Goal: Task Accomplishment & Management: Complete application form

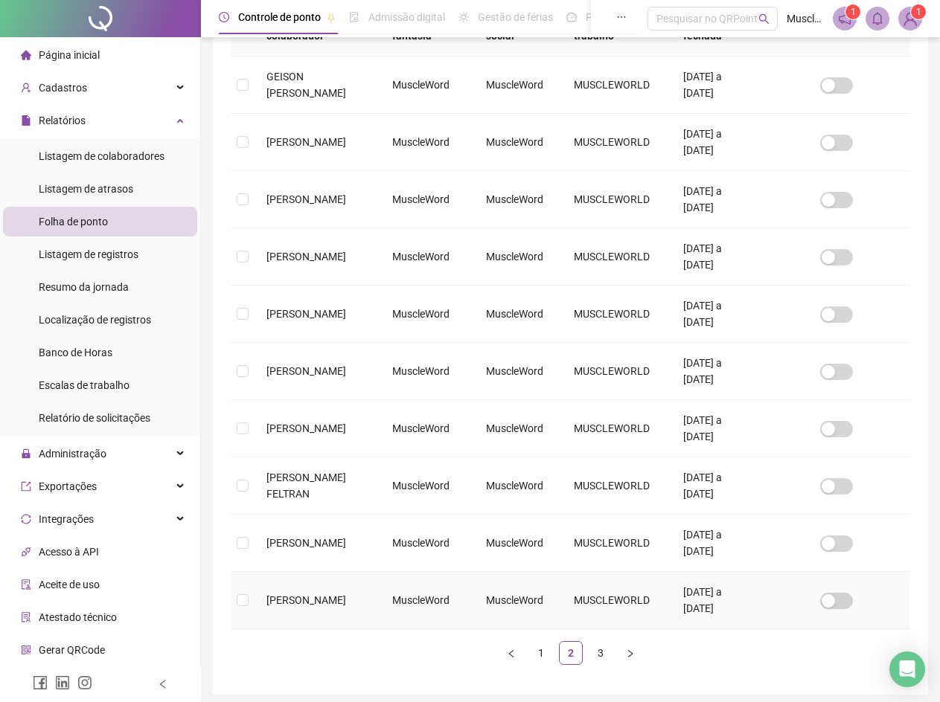
scroll to position [333, 0]
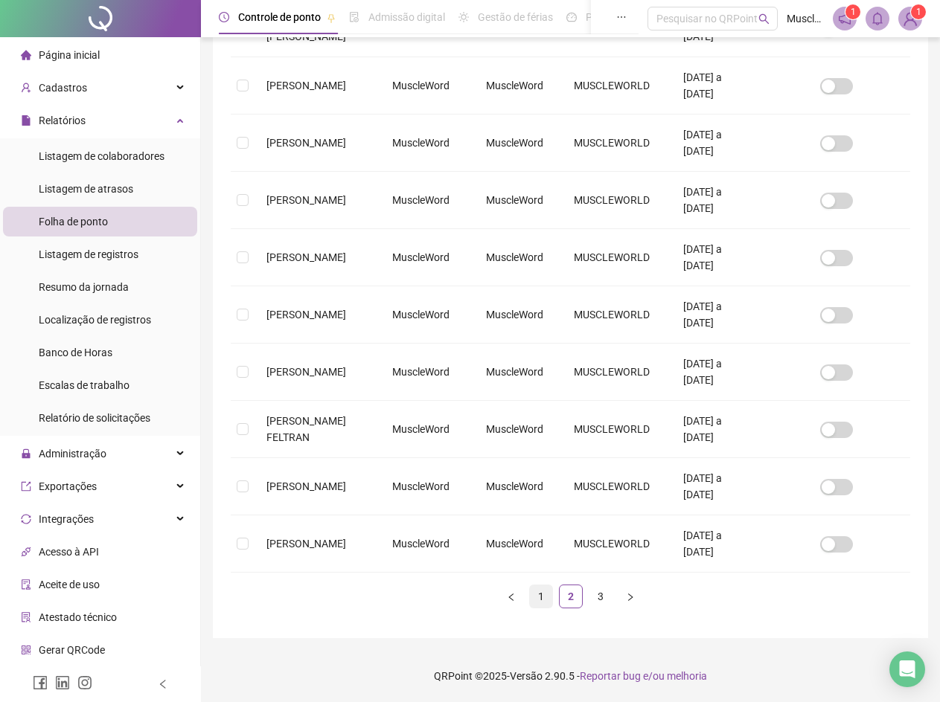
click at [542, 601] on link "1" at bounding box center [541, 597] width 22 height 22
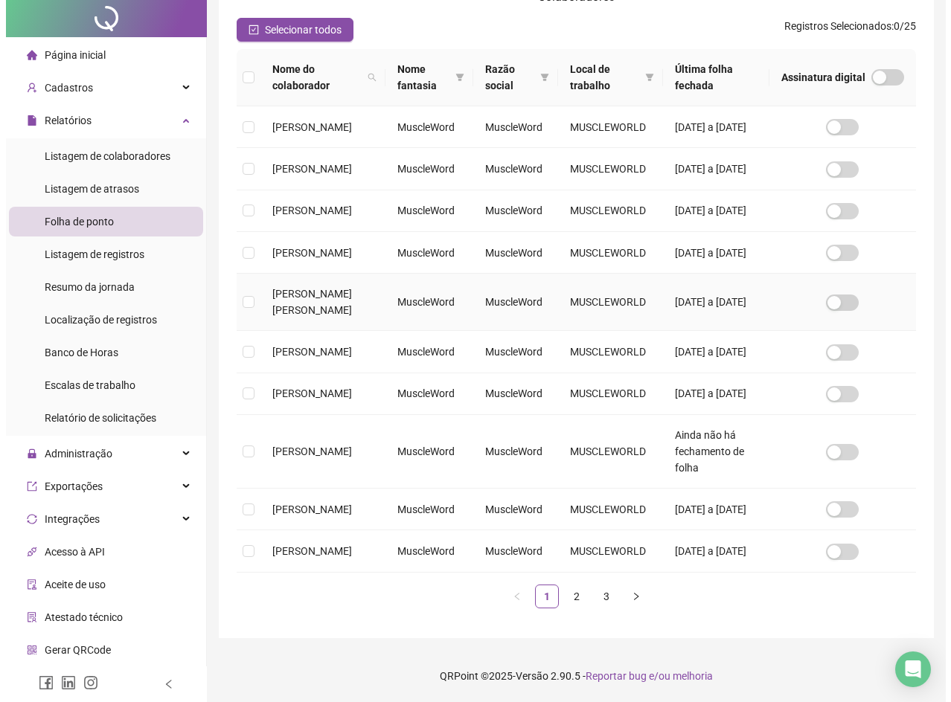
scroll to position [0, 0]
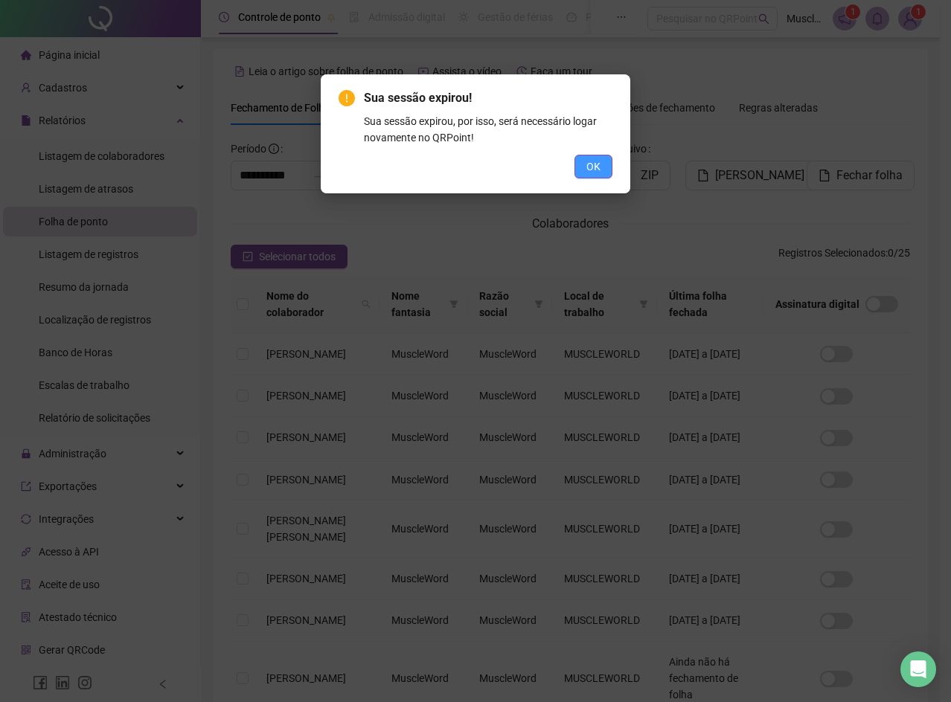
click at [586, 158] on span "OK" at bounding box center [593, 166] width 14 height 16
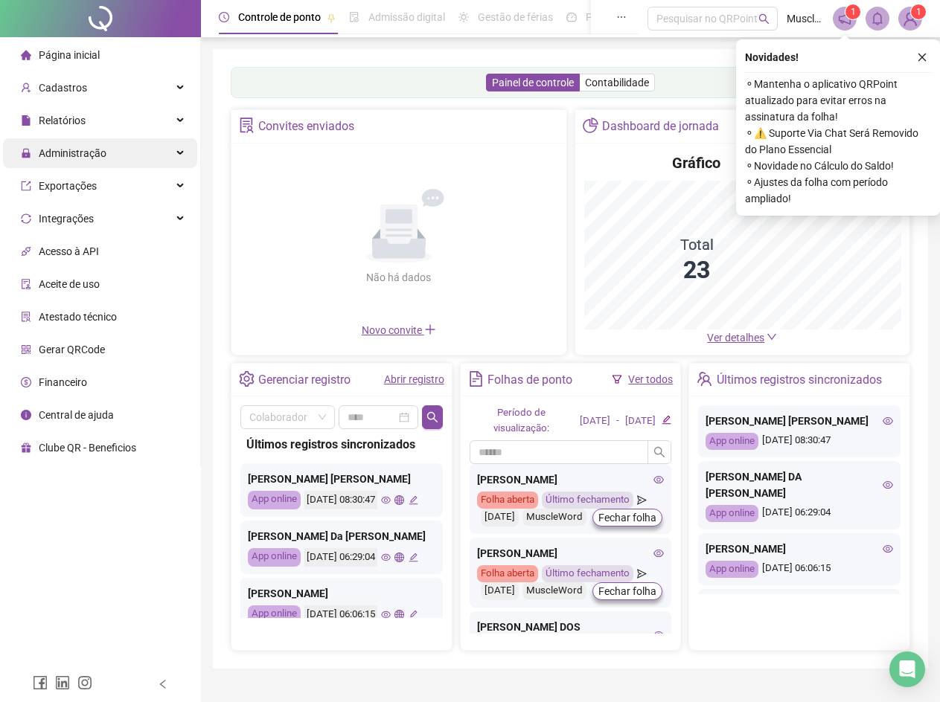
click at [183, 155] on div "Administração" at bounding box center [100, 153] width 194 height 30
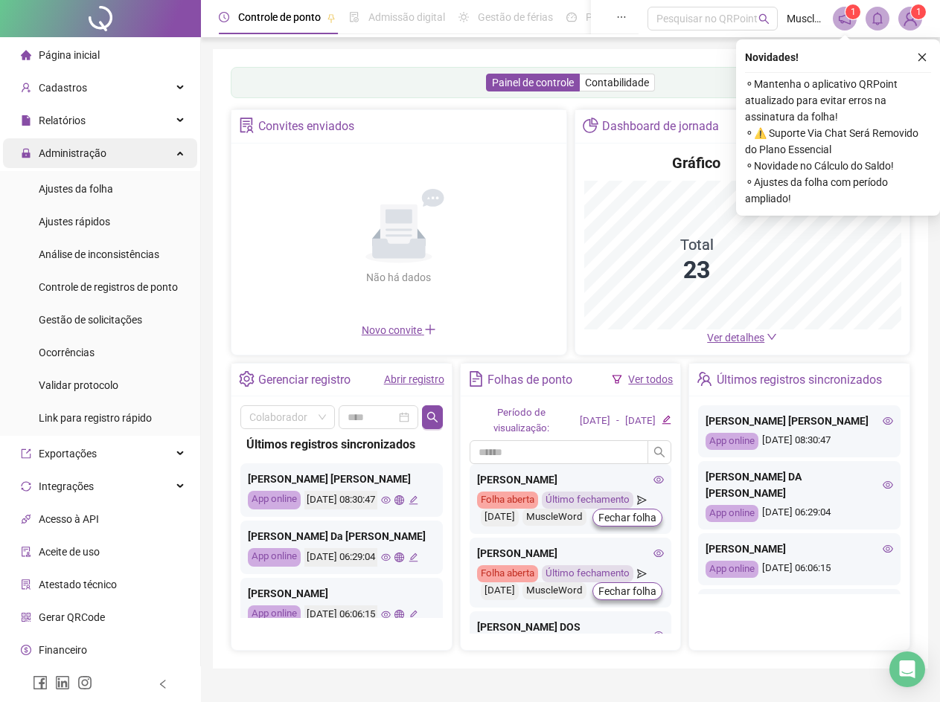
click at [158, 170] on li "Administração Ajustes da folha Ajustes rápidos Análise de inconsistências Contr…" at bounding box center [100, 287] width 200 height 298
click at [136, 157] on div "Administração" at bounding box center [100, 153] width 194 height 30
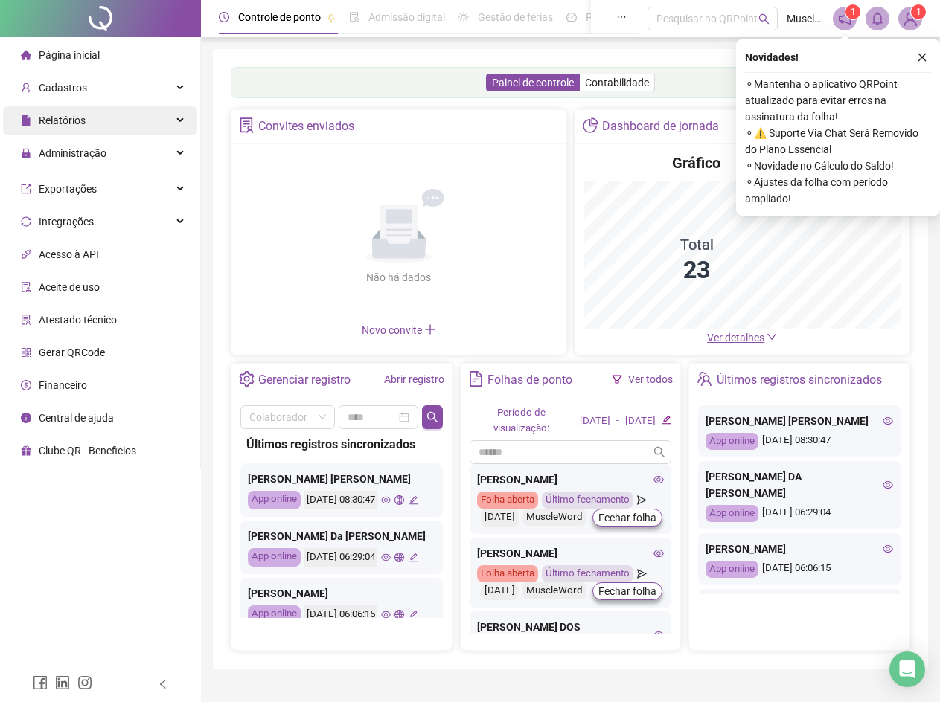
click at [150, 122] on div "Relatórios" at bounding box center [100, 121] width 194 height 30
click at [109, 225] on li "Folha de ponto" at bounding box center [100, 222] width 194 height 30
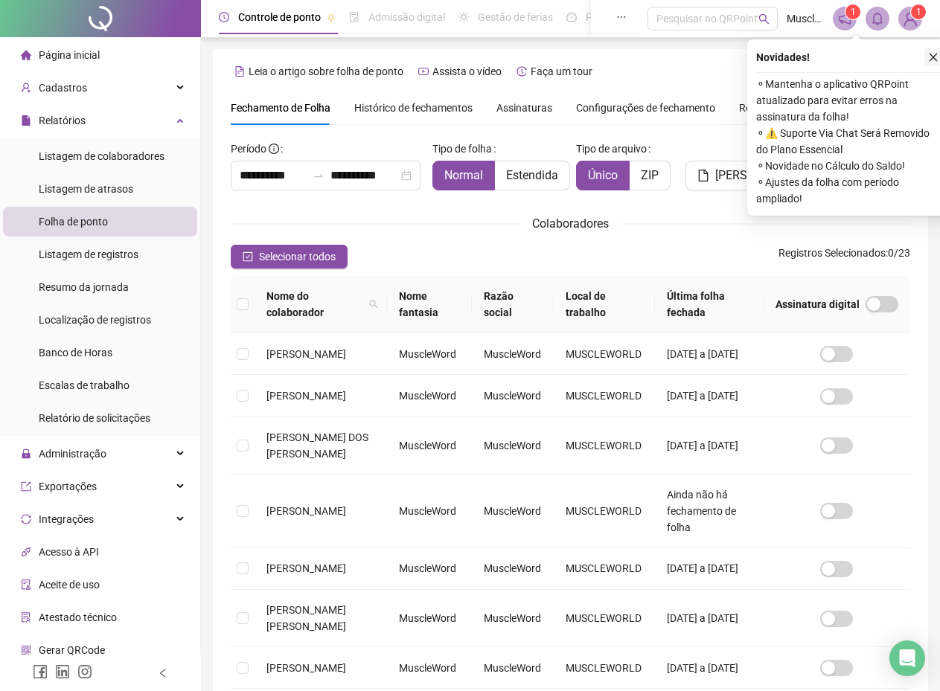
click at [937, 57] on icon "close" at bounding box center [933, 57] width 10 height 10
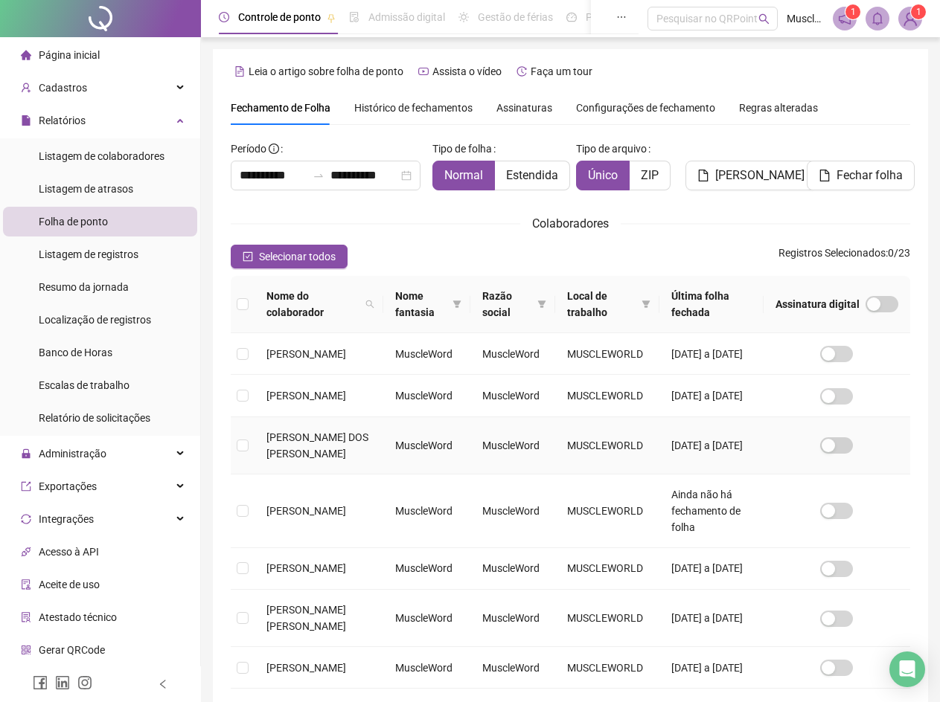
click at [240, 459] on td at bounding box center [243, 445] width 24 height 57
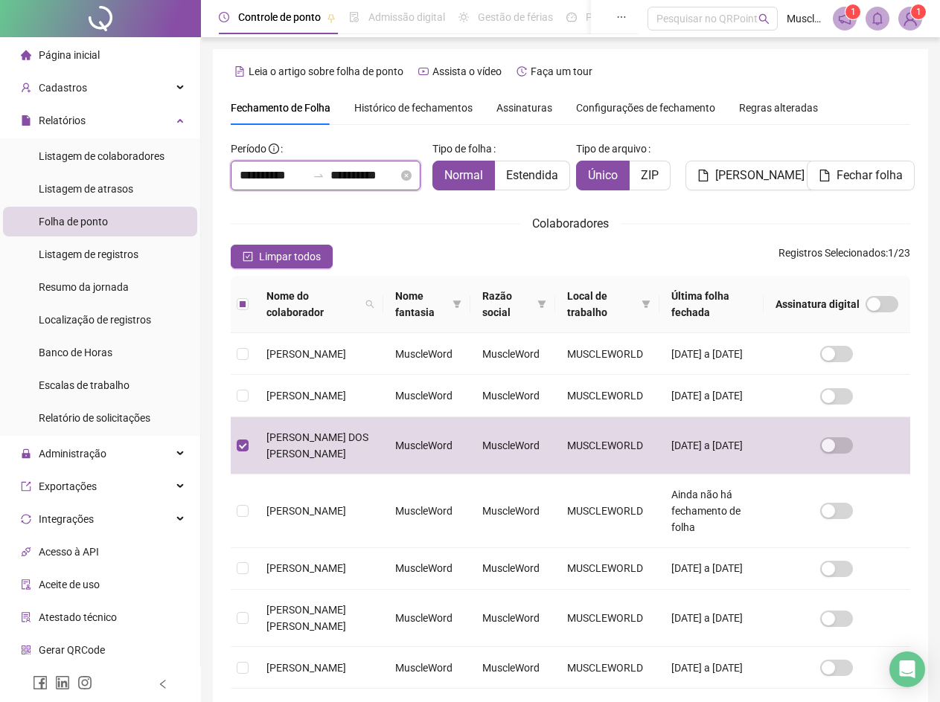
click at [273, 179] on input "**********" at bounding box center [273, 176] width 67 height 18
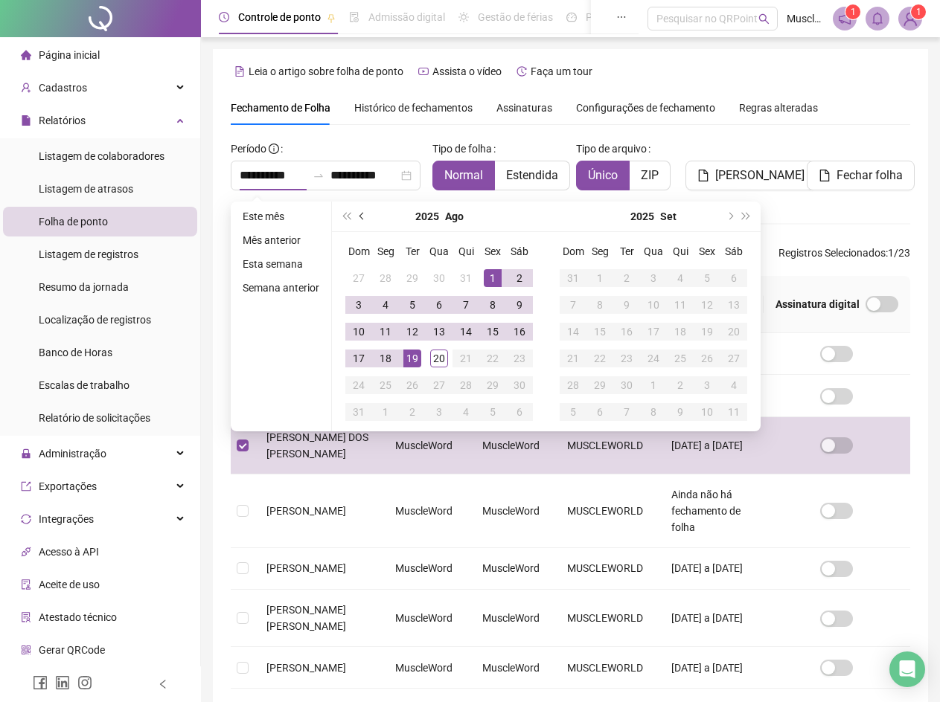
click at [365, 214] on button "prev-year" at bounding box center [362, 217] width 16 height 30
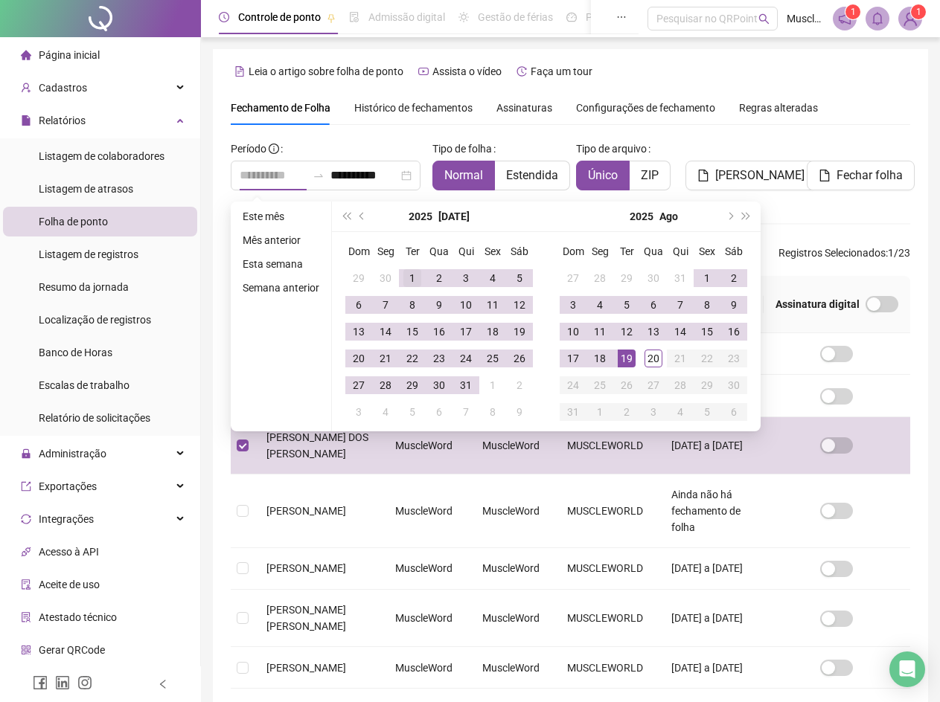
type input "**********"
click at [404, 278] on div "1" at bounding box center [412, 278] width 18 height 18
type input "**********"
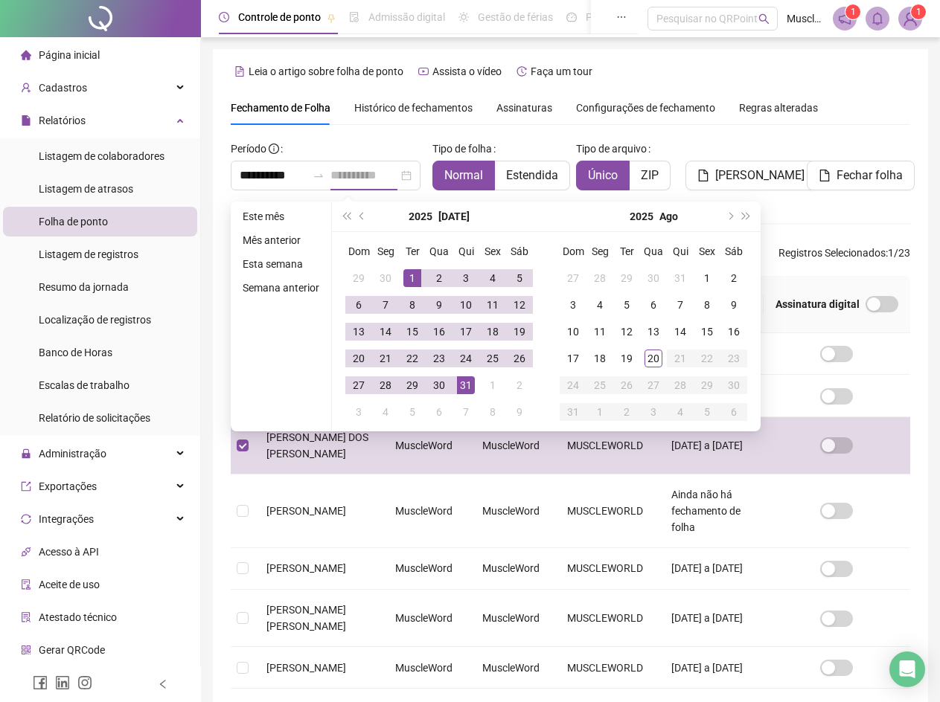
click at [467, 382] on div "31" at bounding box center [466, 386] width 18 height 18
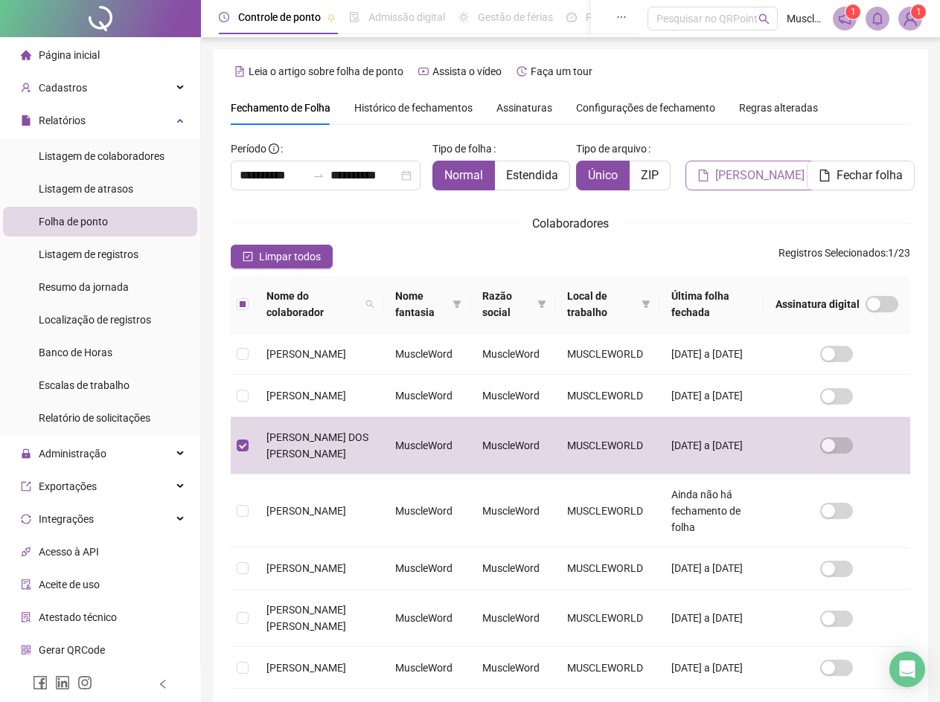
click at [769, 173] on span "[PERSON_NAME]" at bounding box center [759, 176] width 89 height 18
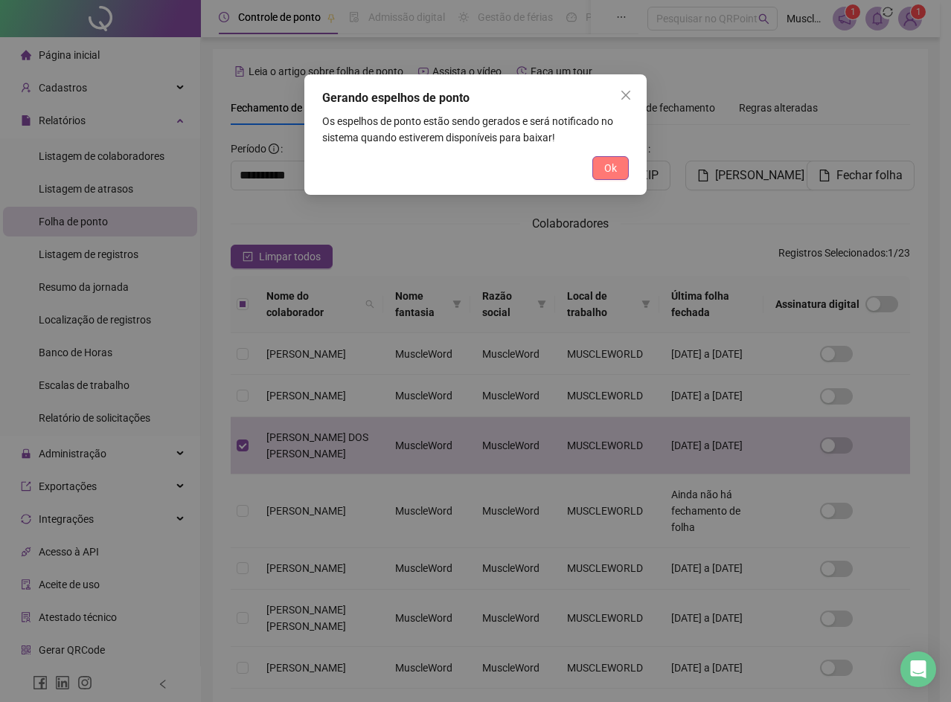
click at [606, 166] on span "Ok" at bounding box center [610, 168] width 13 height 16
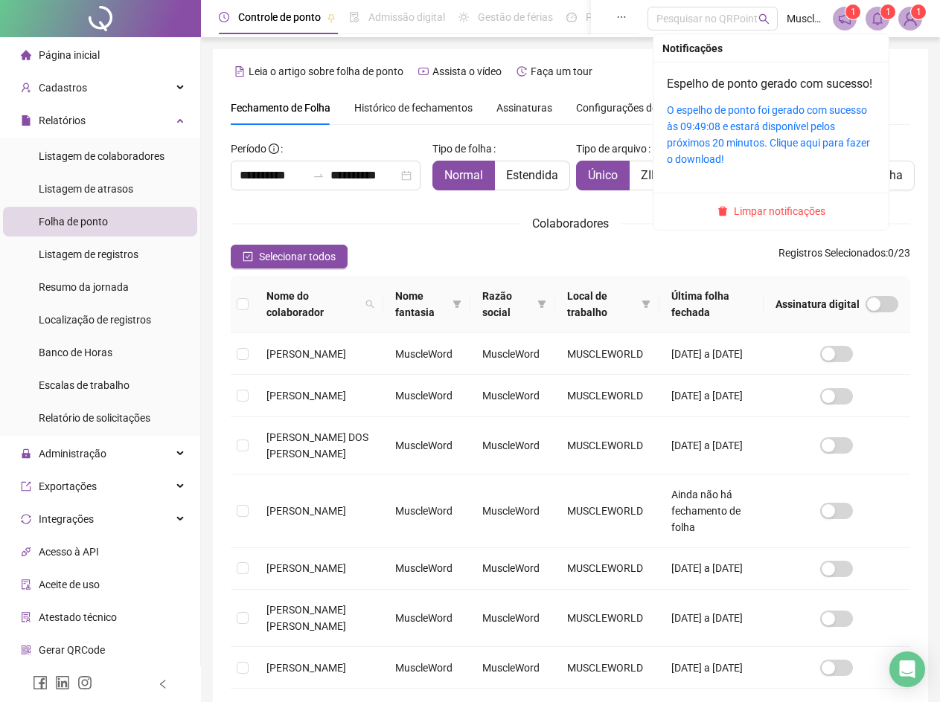
click at [740, 116] on div "Espelho de ponto gerado com sucesso! O espelho de ponto foi gerado com sucesso …" at bounding box center [771, 121] width 208 height 92
click at [733, 126] on link "O espelho de ponto foi gerado com sucesso às 09:49:08 e estará disponível pelos…" at bounding box center [768, 134] width 203 height 61
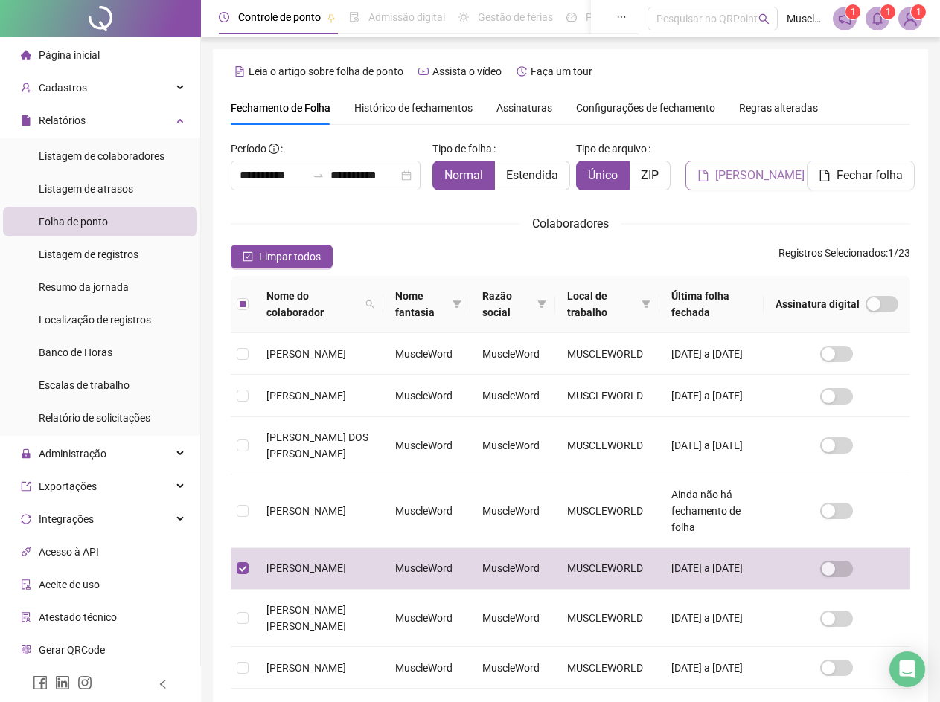
click at [789, 176] on button "[PERSON_NAME]" at bounding box center [750, 176] width 131 height 30
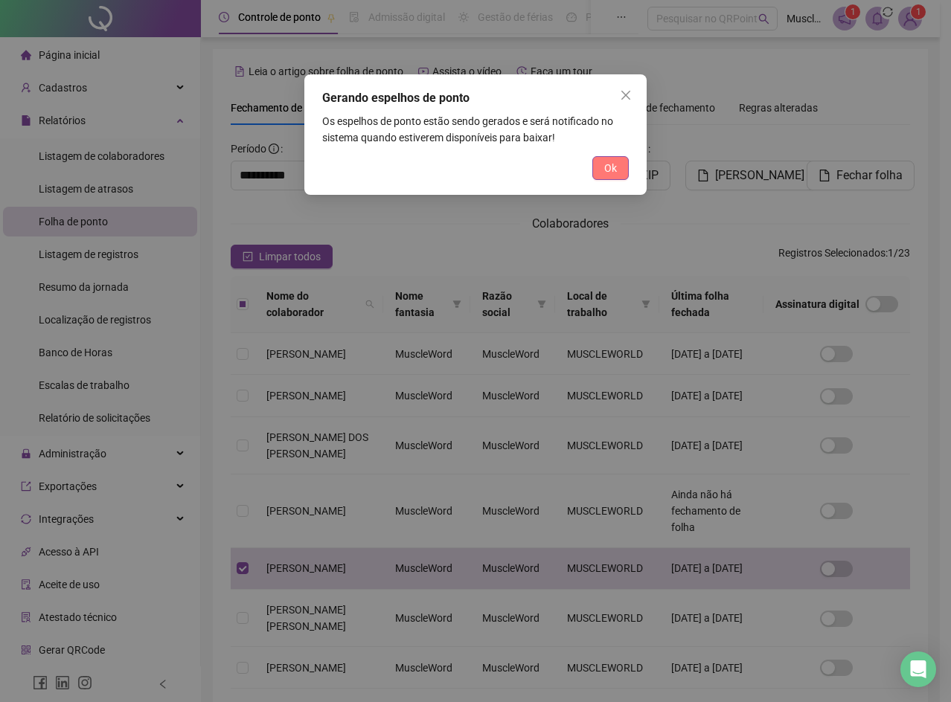
click at [608, 170] on span "Ok" at bounding box center [610, 168] width 13 height 16
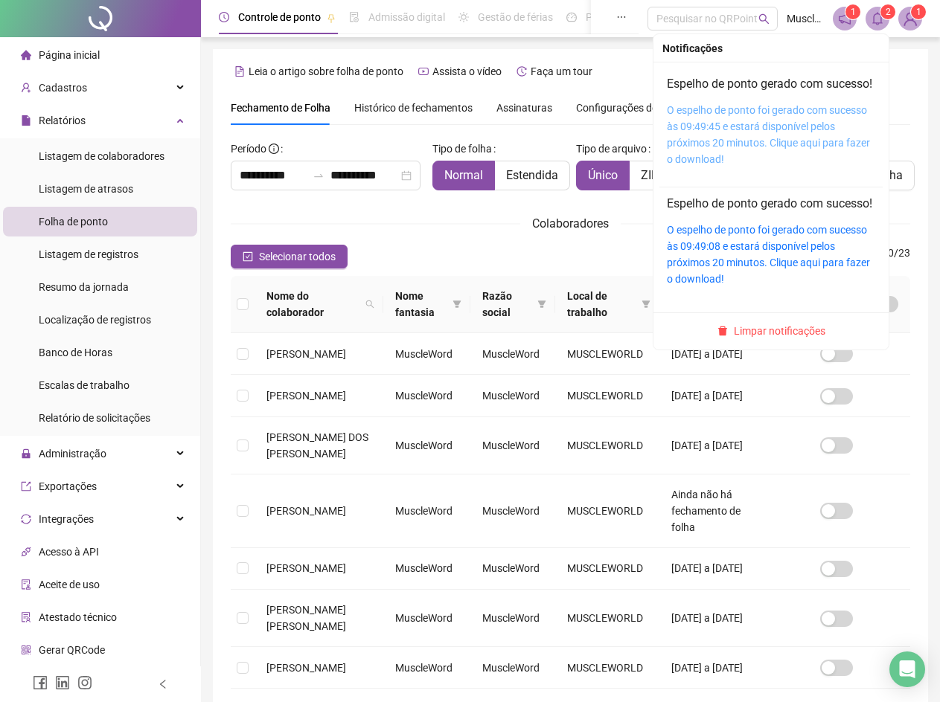
click at [783, 125] on link "O espelho de ponto foi gerado com sucesso às 09:49:45 e estará disponível pelos…" at bounding box center [768, 134] width 203 height 61
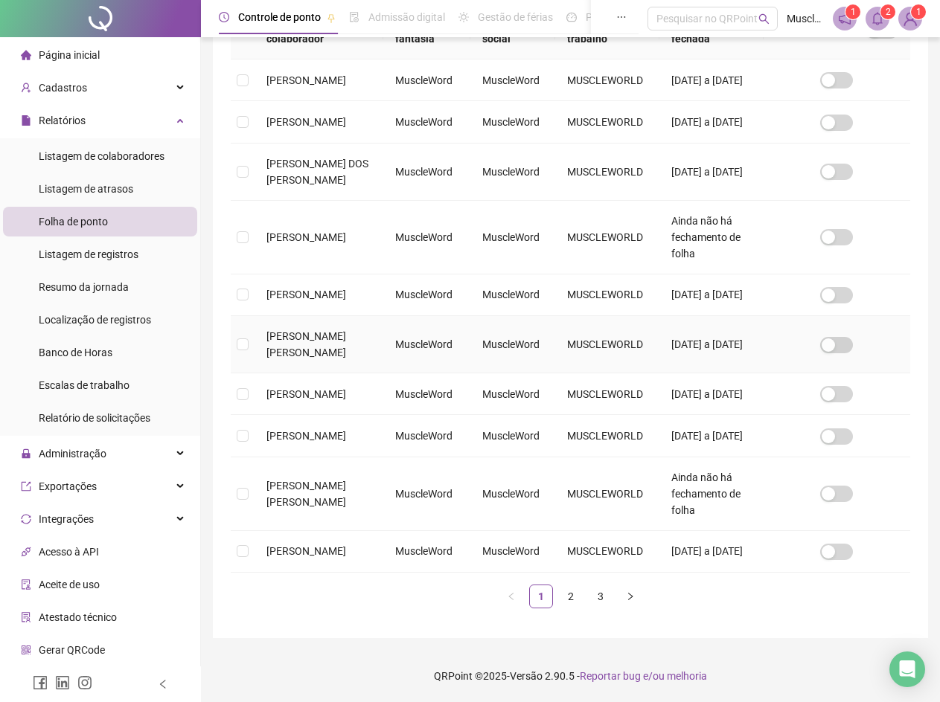
scroll to position [366, 0]
click at [73, 53] on span "Página inicial" at bounding box center [69, 55] width 61 height 12
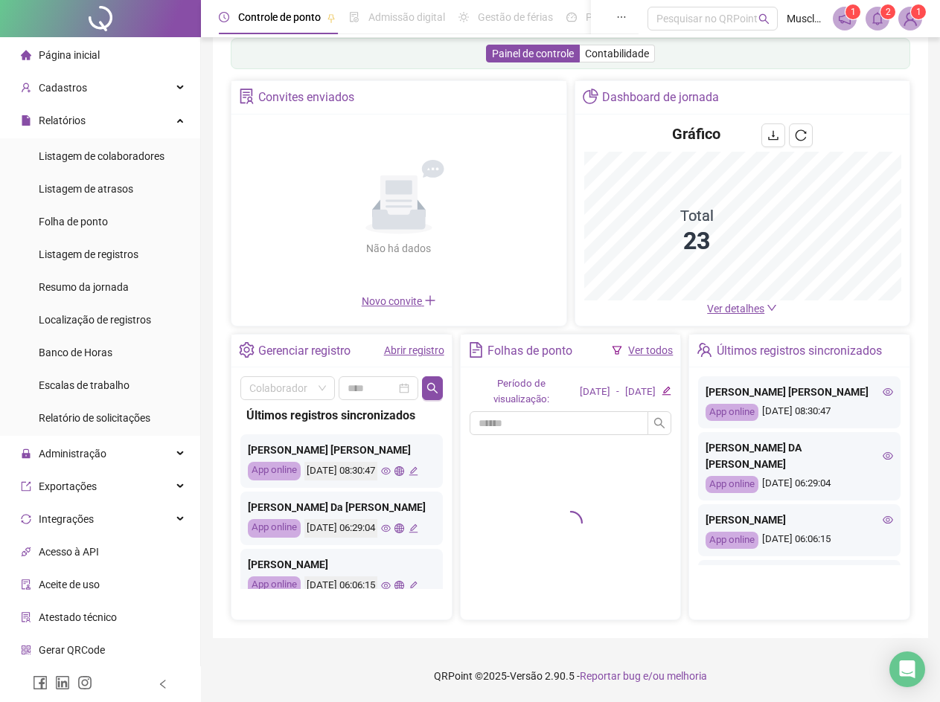
click at [388, 355] on link "Abrir registro" at bounding box center [414, 351] width 60 height 12
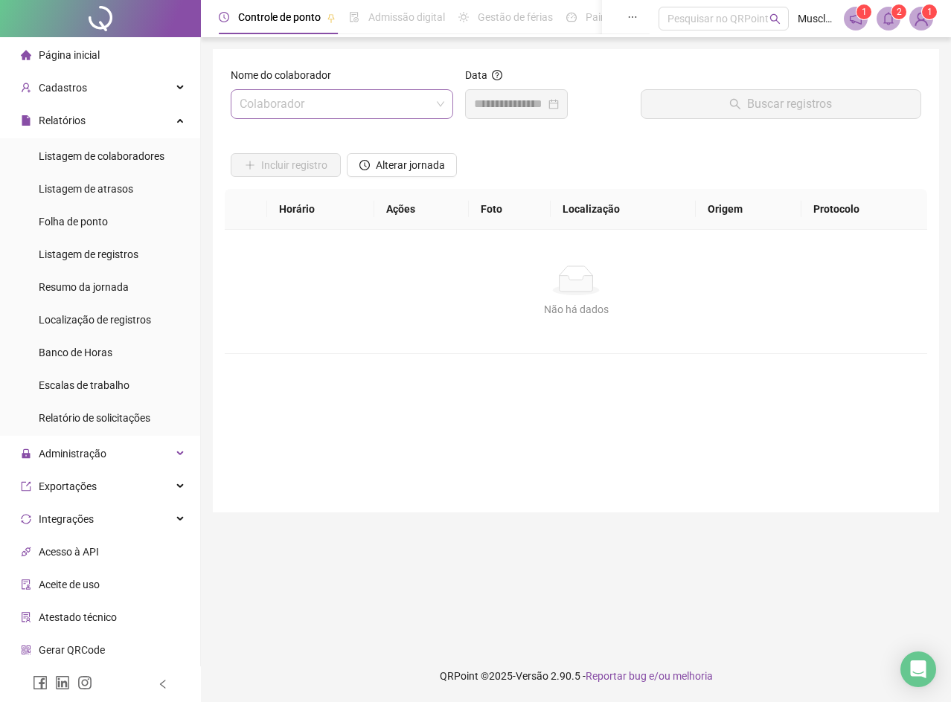
click at [313, 111] on input "search" at bounding box center [335, 104] width 191 height 28
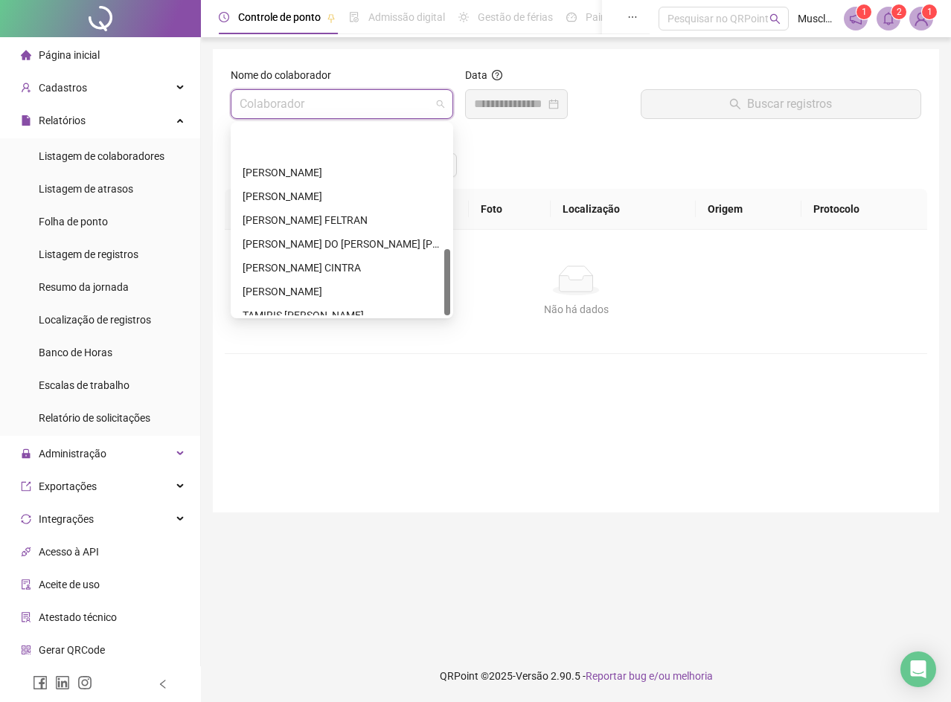
scroll to position [357, 0]
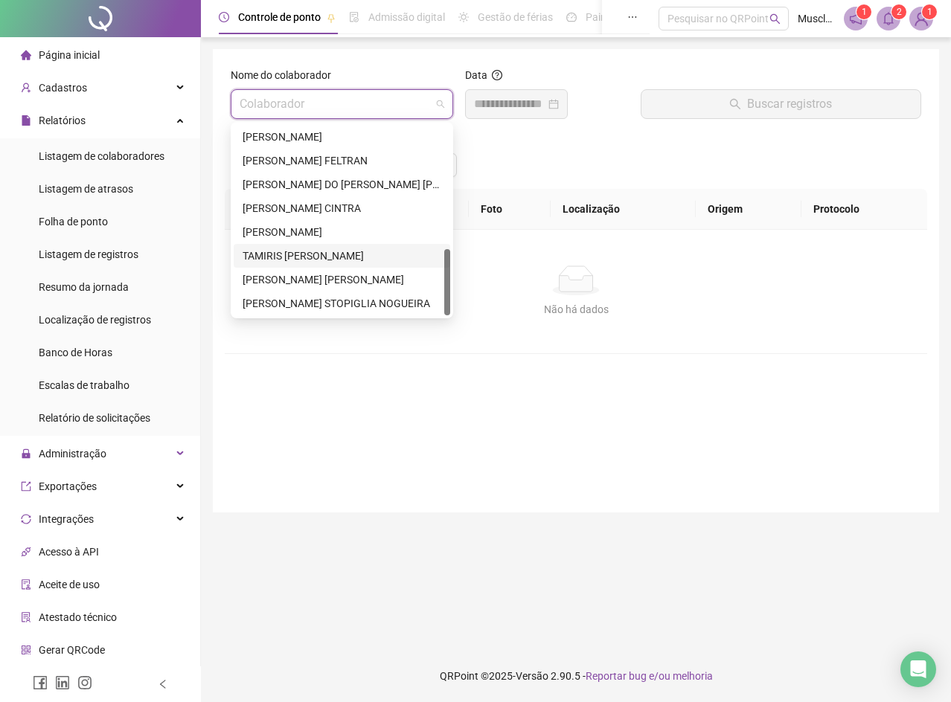
click at [281, 260] on div "TAMIRIS PRISCILA SALES" at bounding box center [342, 256] width 199 height 16
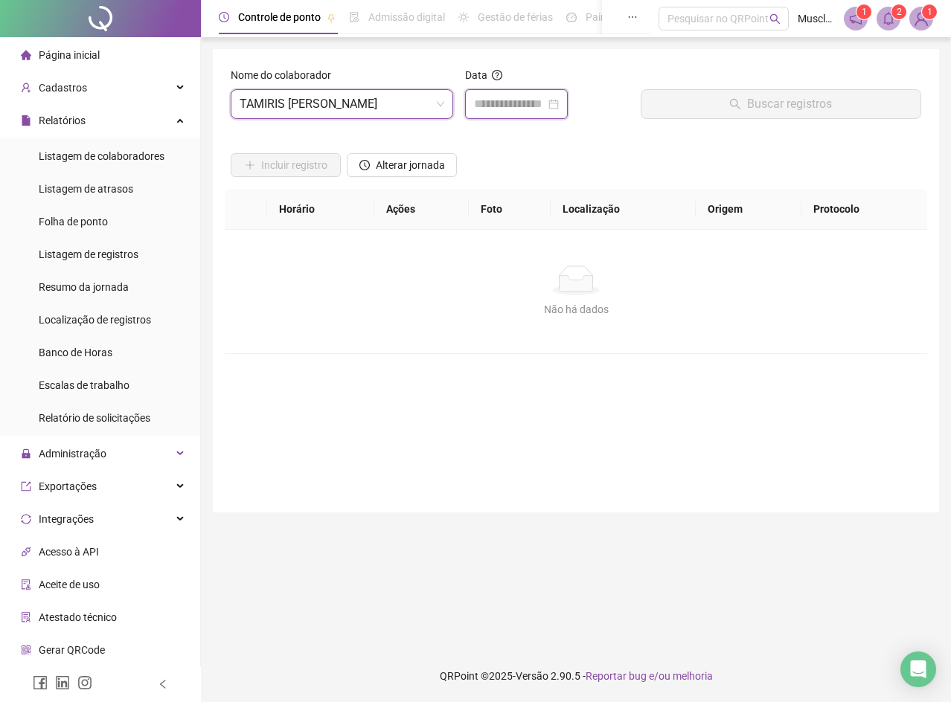
click at [536, 101] on input at bounding box center [509, 104] width 71 height 18
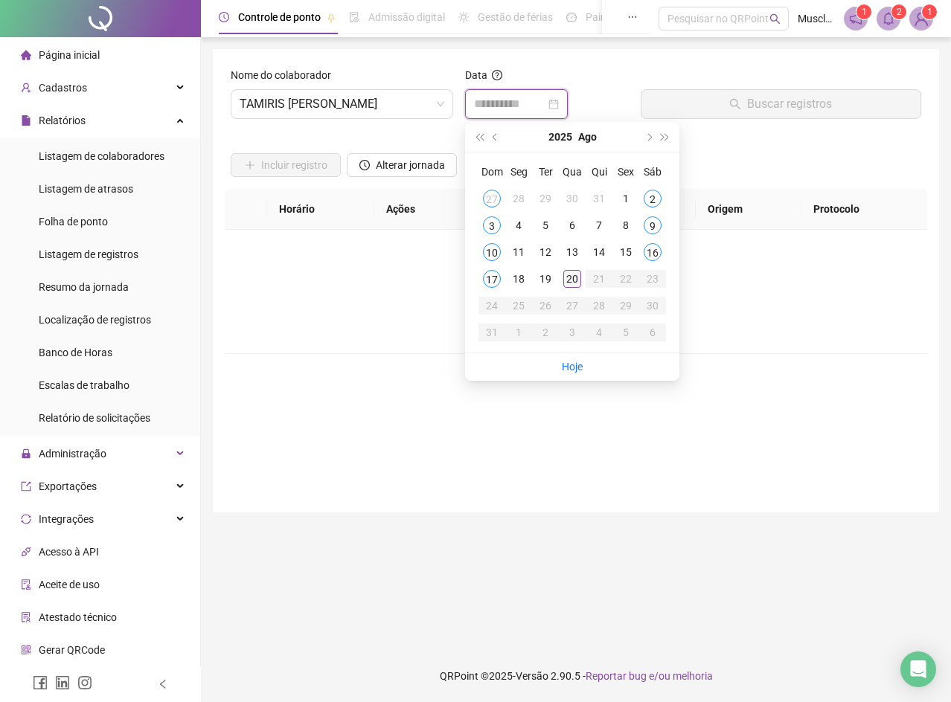
type input "**********"
click at [496, 137] on span "prev-year" at bounding box center [496, 136] width 7 height 7
type input "**********"
click at [653, 277] on div "26" at bounding box center [653, 279] width 18 height 18
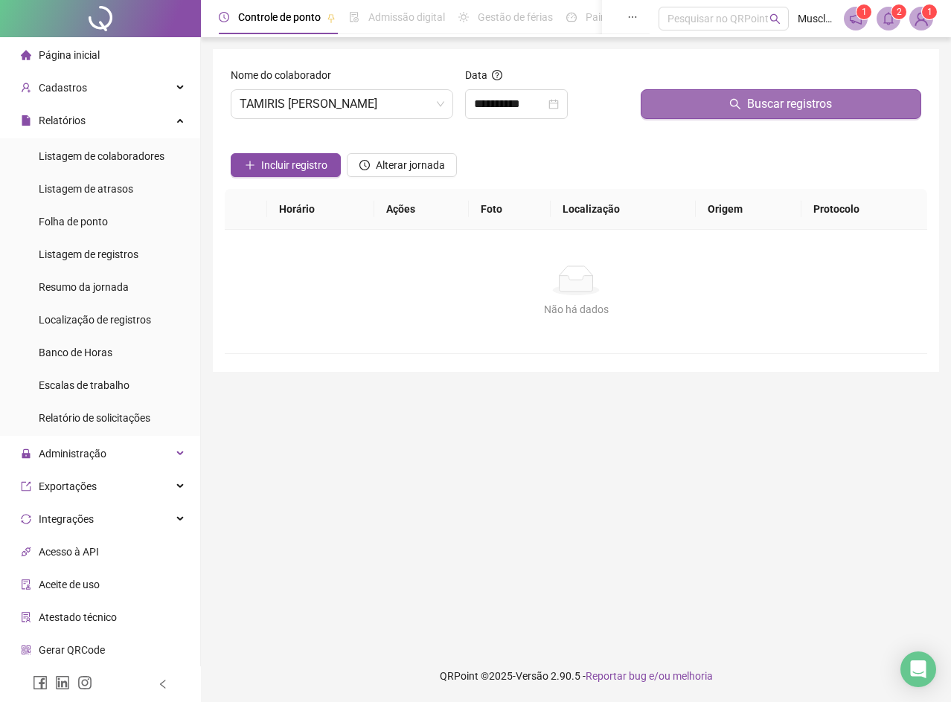
click at [691, 106] on button "Buscar registros" at bounding box center [781, 104] width 281 height 30
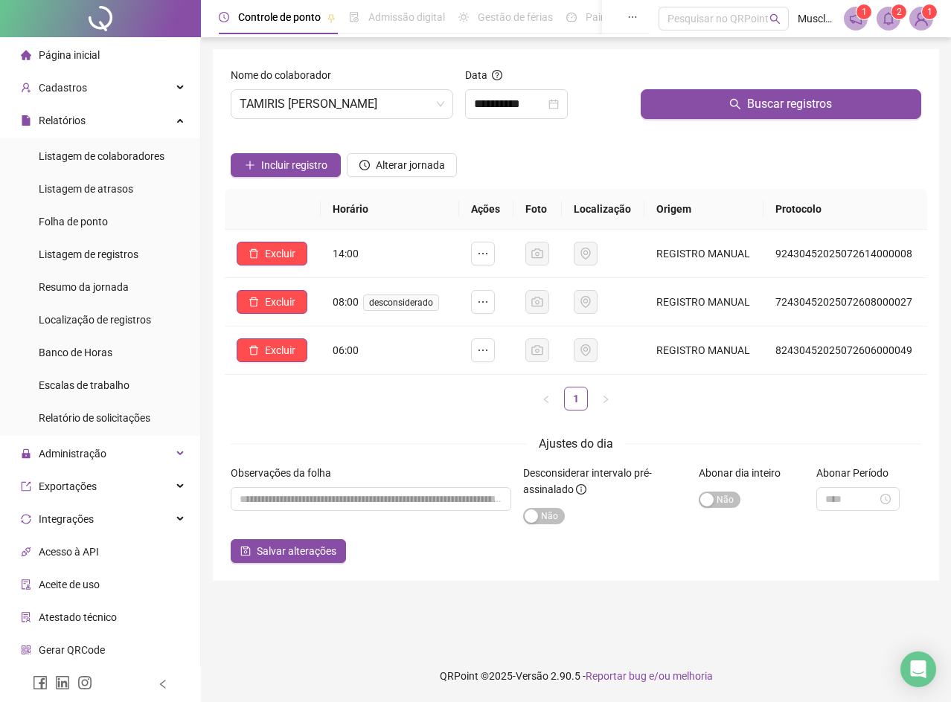
click at [89, 60] on span "Página inicial" at bounding box center [69, 55] width 61 height 12
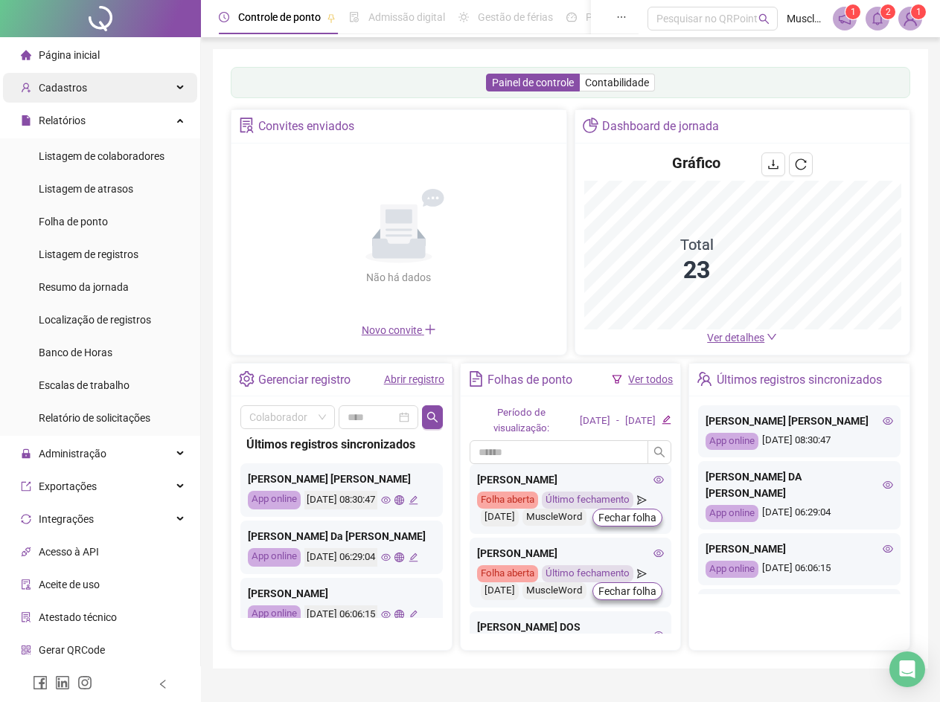
click at [114, 86] on div "Cadastros" at bounding box center [100, 88] width 194 height 30
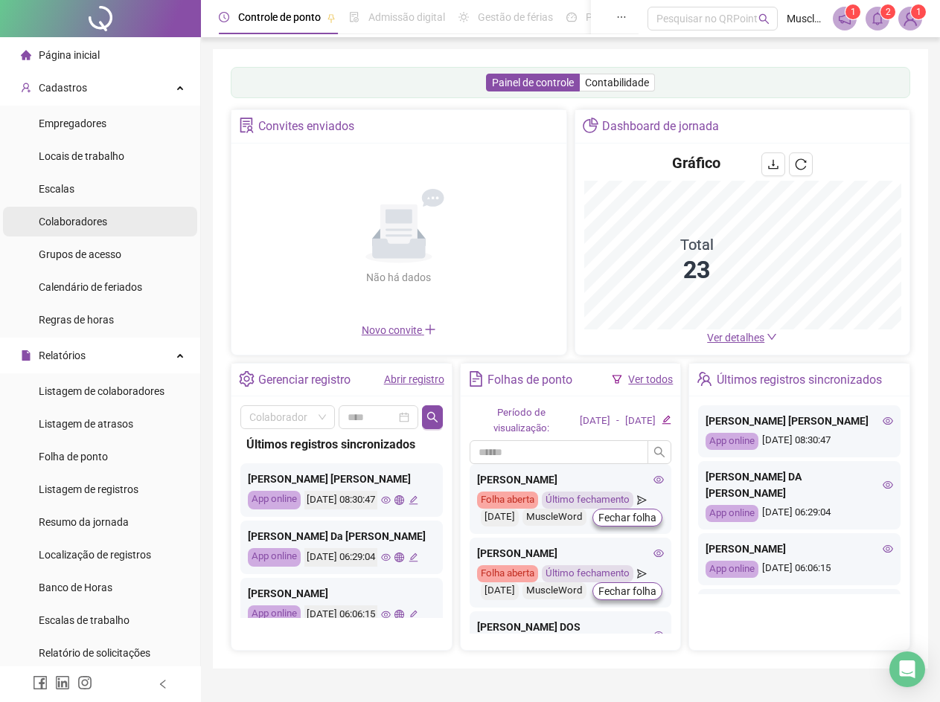
click at [75, 216] on span "Colaboradores" at bounding box center [73, 222] width 68 height 12
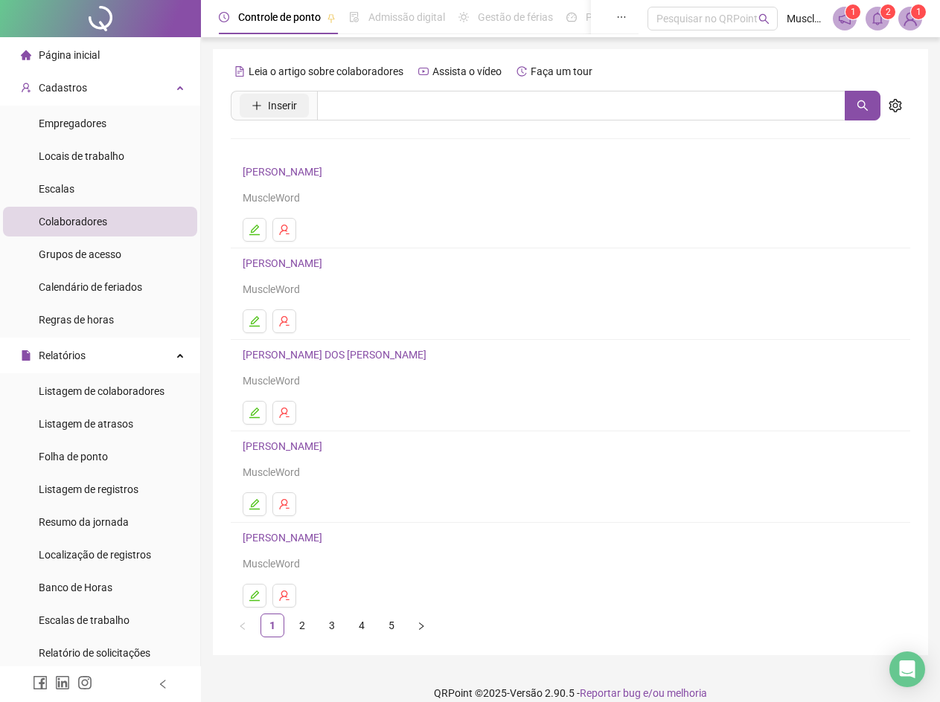
click at [274, 99] on span "Inserir" at bounding box center [282, 105] width 29 height 16
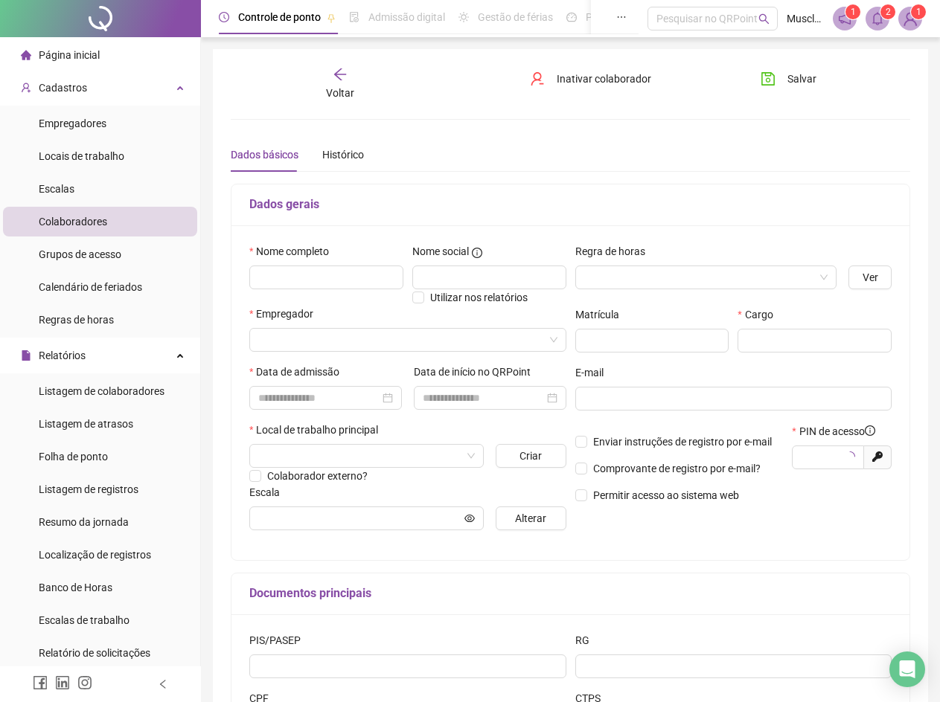
type input "*****"
drag, startPoint x: 306, startPoint y: 275, endPoint x: 382, endPoint y: 273, distance: 76.7
click at [306, 275] on input "text" at bounding box center [326, 278] width 154 height 24
click at [339, 281] on input "text" at bounding box center [326, 278] width 154 height 24
type input "**********"
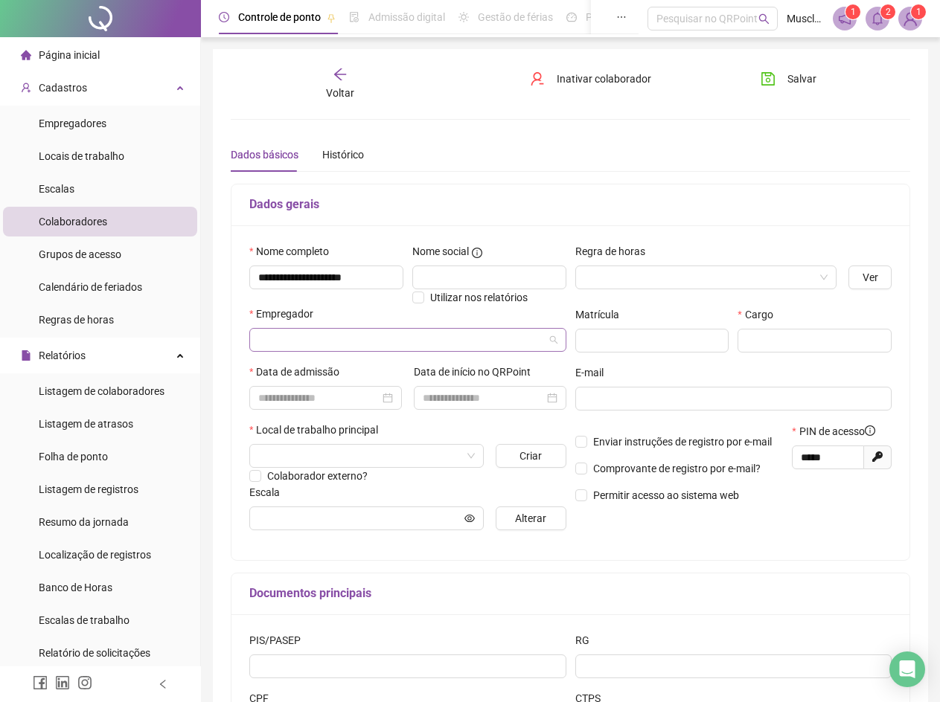
click at [335, 341] on input "search" at bounding box center [401, 340] width 286 height 22
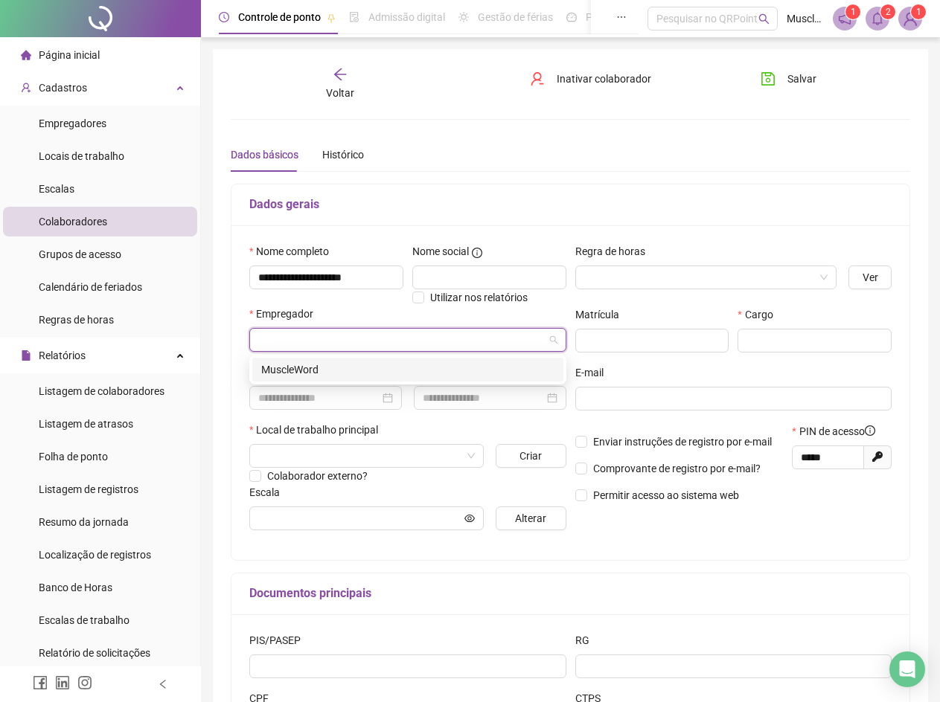
click at [333, 374] on div "MuscleWord" at bounding box center [407, 370] width 293 height 16
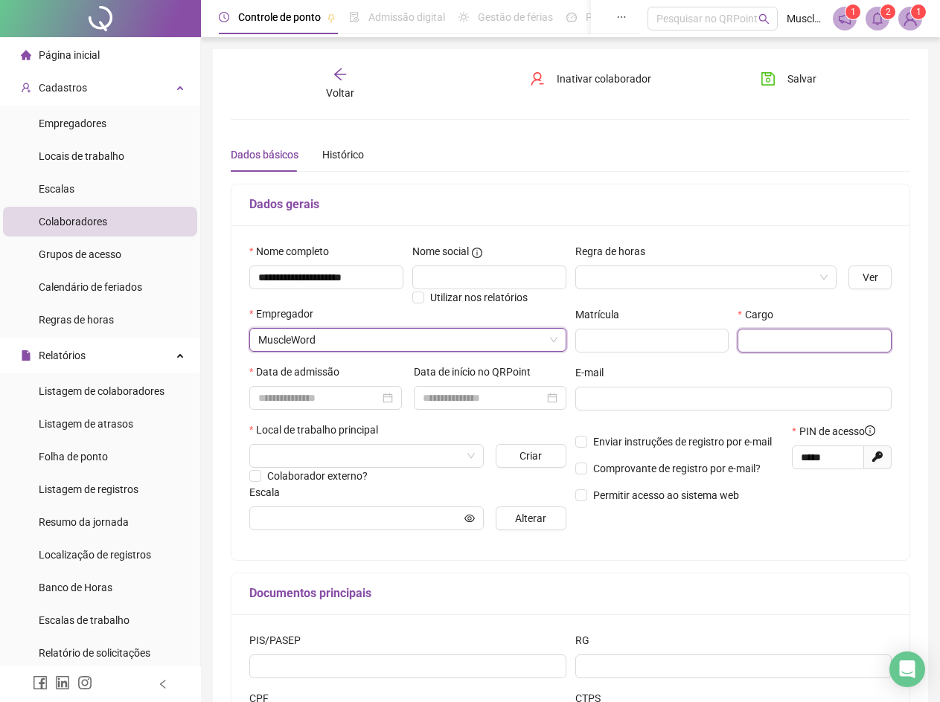
click at [807, 350] on input "text" at bounding box center [814, 341] width 154 height 24
type input "**********"
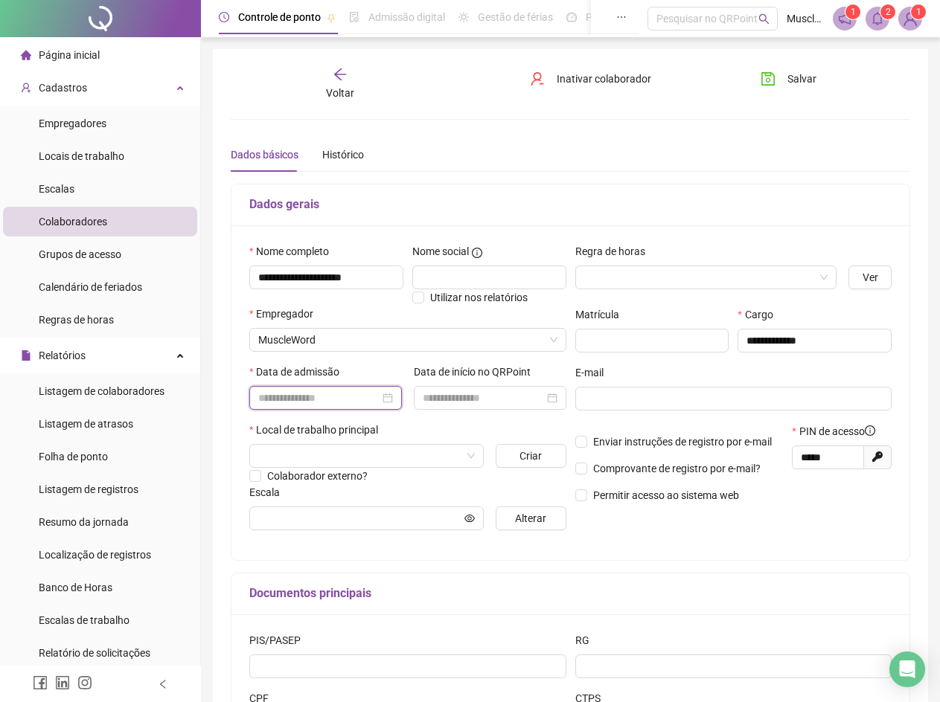
click at [327, 395] on input at bounding box center [318, 398] width 121 height 16
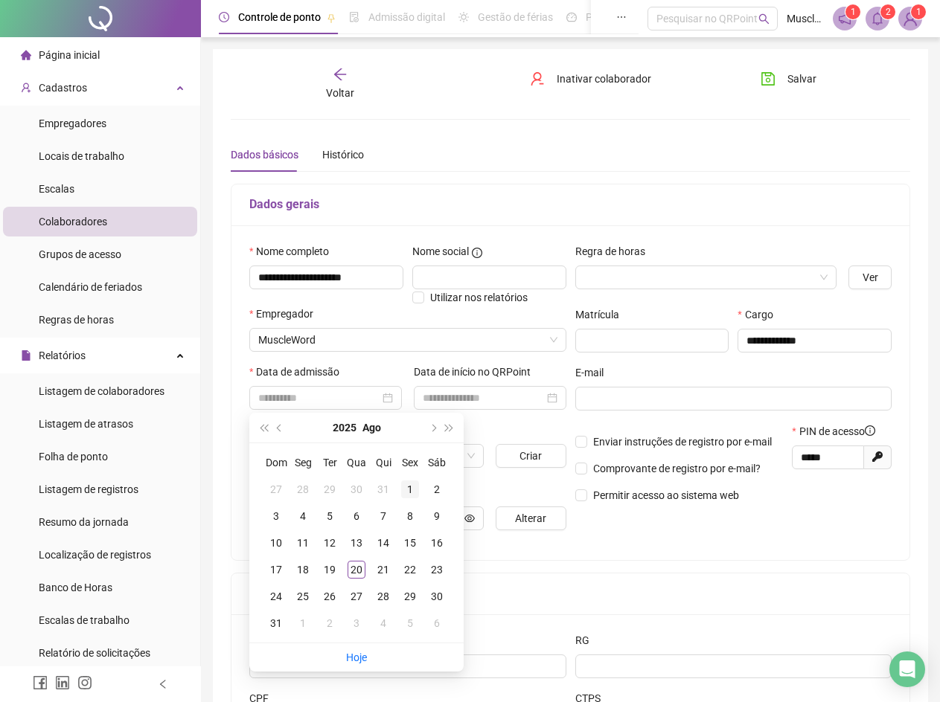
click at [406, 492] on div "1" at bounding box center [410, 490] width 18 height 18
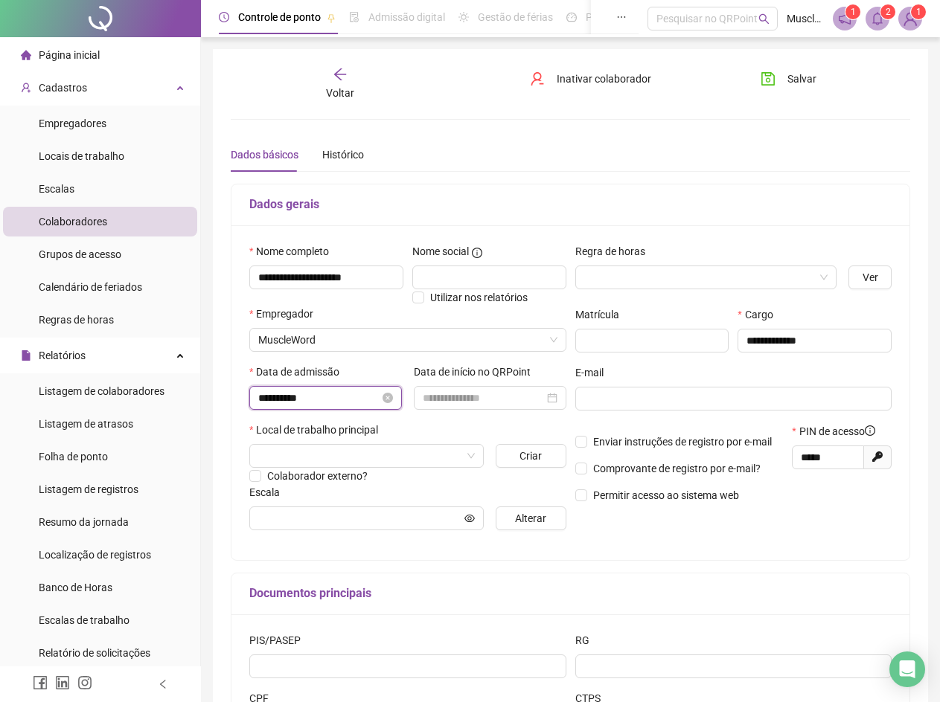
click at [307, 392] on input "**********" at bounding box center [318, 398] width 121 height 16
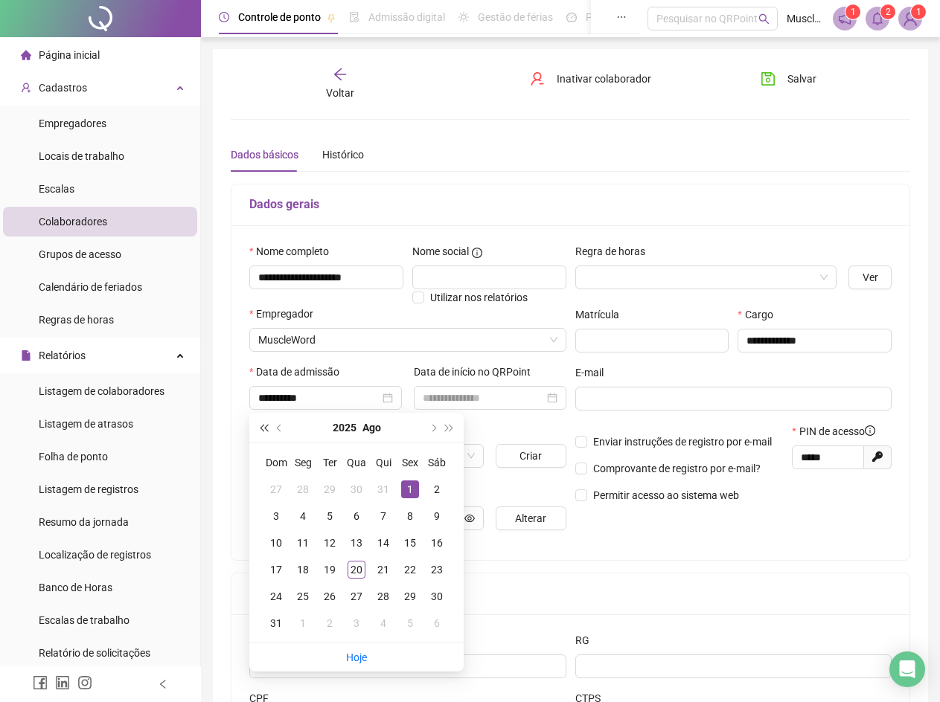
click at [271, 437] on button "super-prev-year" at bounding box center [263, 428] width 16 height 30
type input "**********"
click at [408, 595] on div "30" at bounding box center [410, 597] width 18 height 18
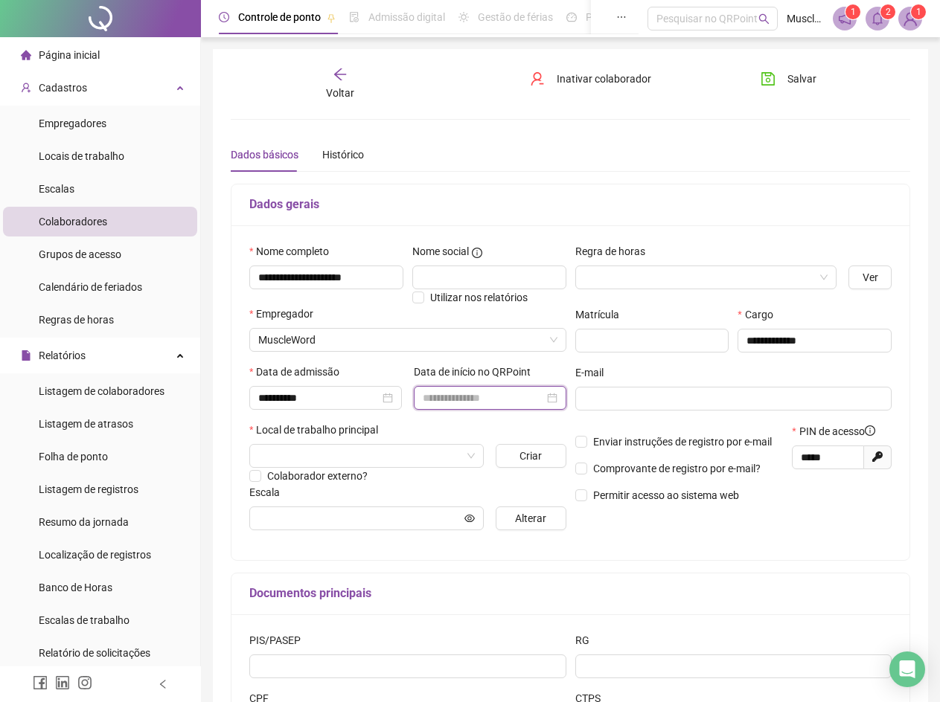
click at [460, 398] on input at bounding box center [483, 398] width 121 height 16
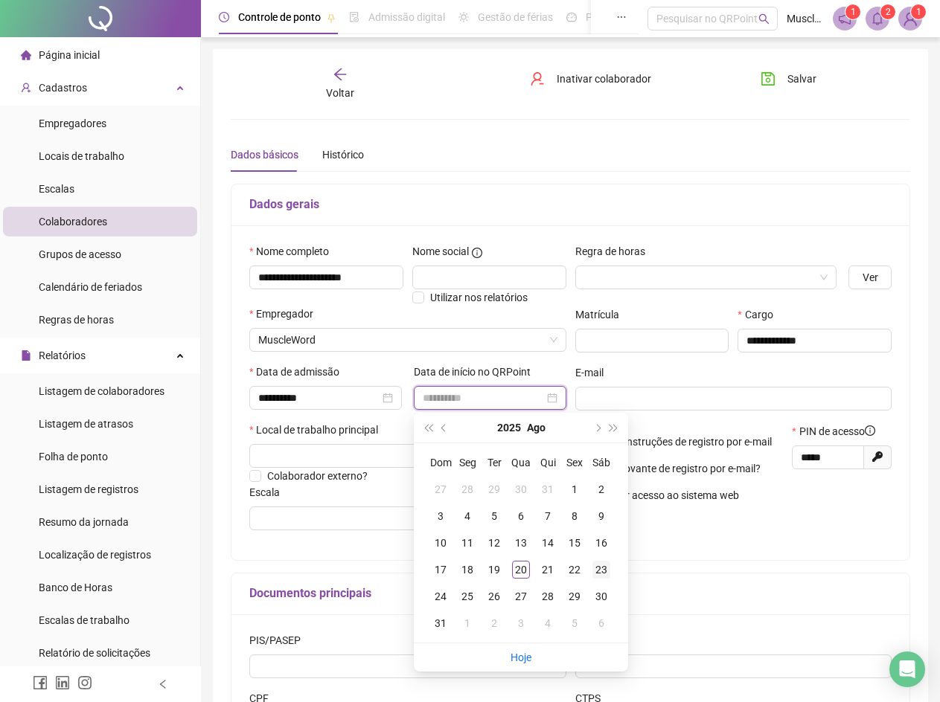
type input "**********"
click at [598, 568] on div "23" at bounding box center [601, 570] width 18 height 18
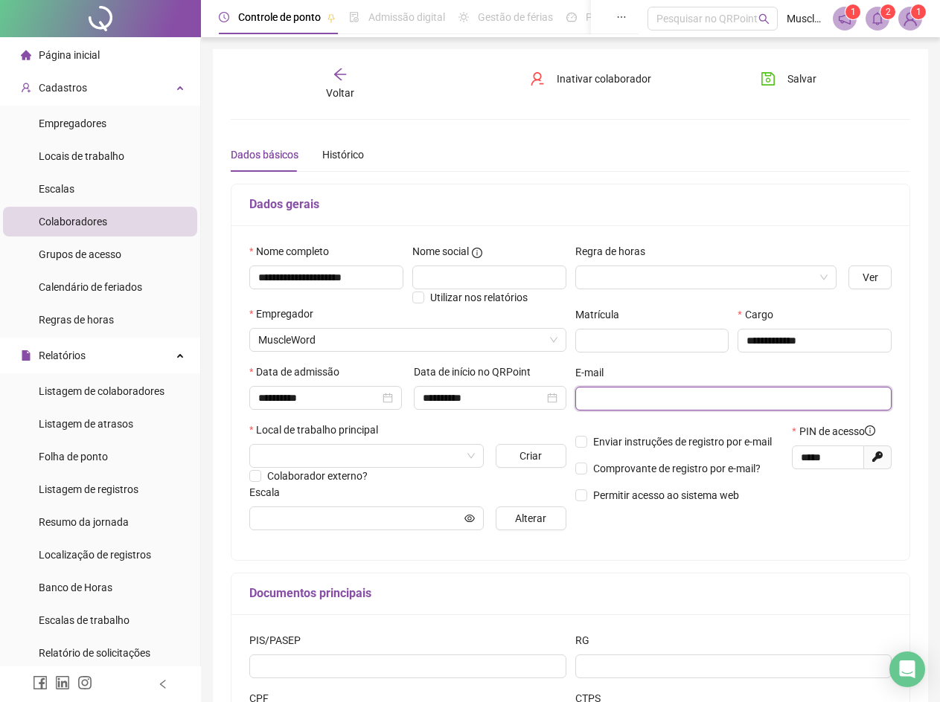
click at [606, 406] on input "text" at bounding box center [732, 399] width 296 height 16
type input "**********"
click at [356, 454] on input "search" at bounding box center [359, 456] width 203 height 22
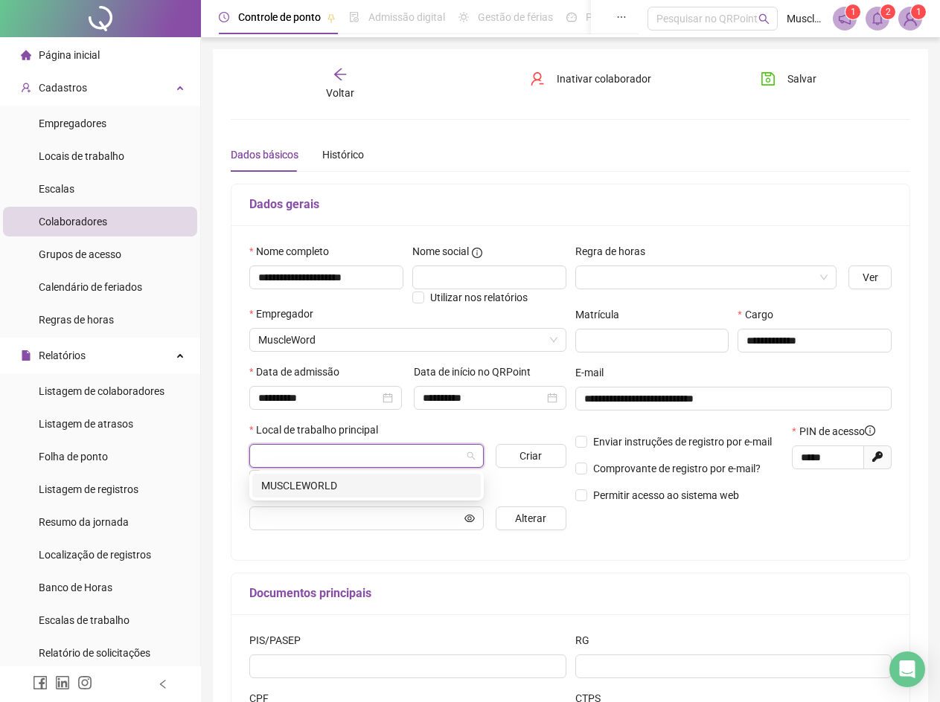
click at [327, 484] on div "MUSCLEWORLD" at bounding box center [366, 486] width 211 height 16
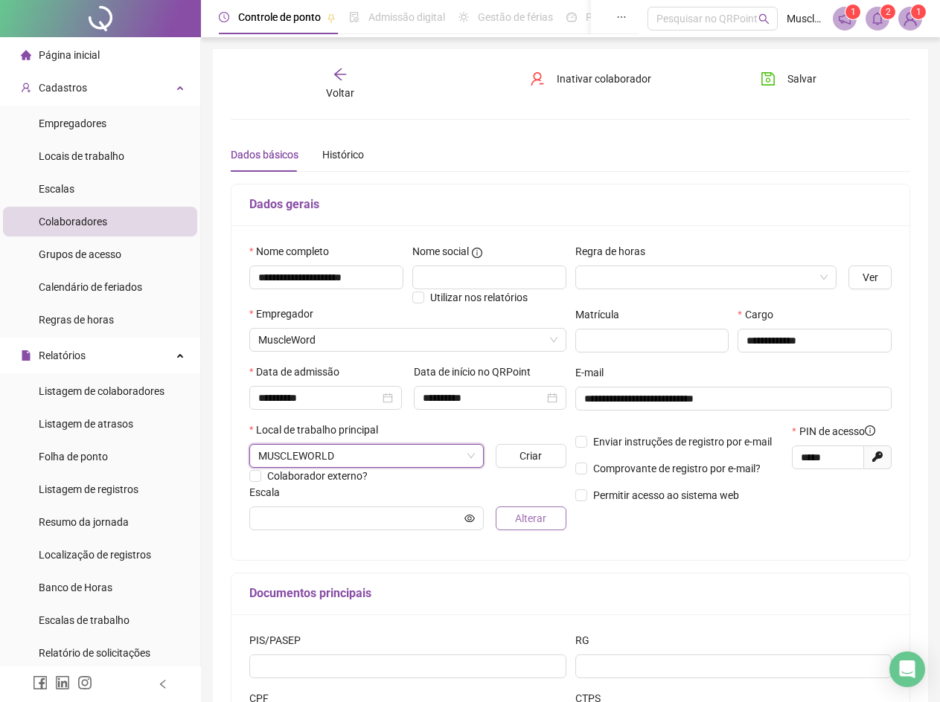
click at [501, 519] on button "Alterar" at bounding box center [531, 519] width 70 height 24
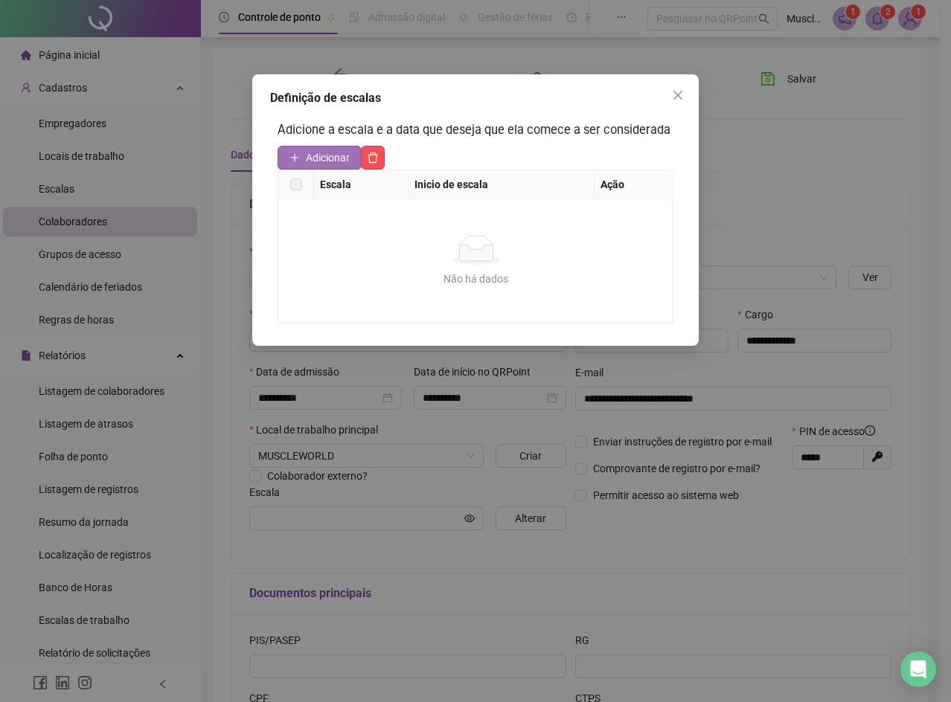
click at [317, 158] on span "Adicionar" at bounding box center [328, 158] width 44 height 16
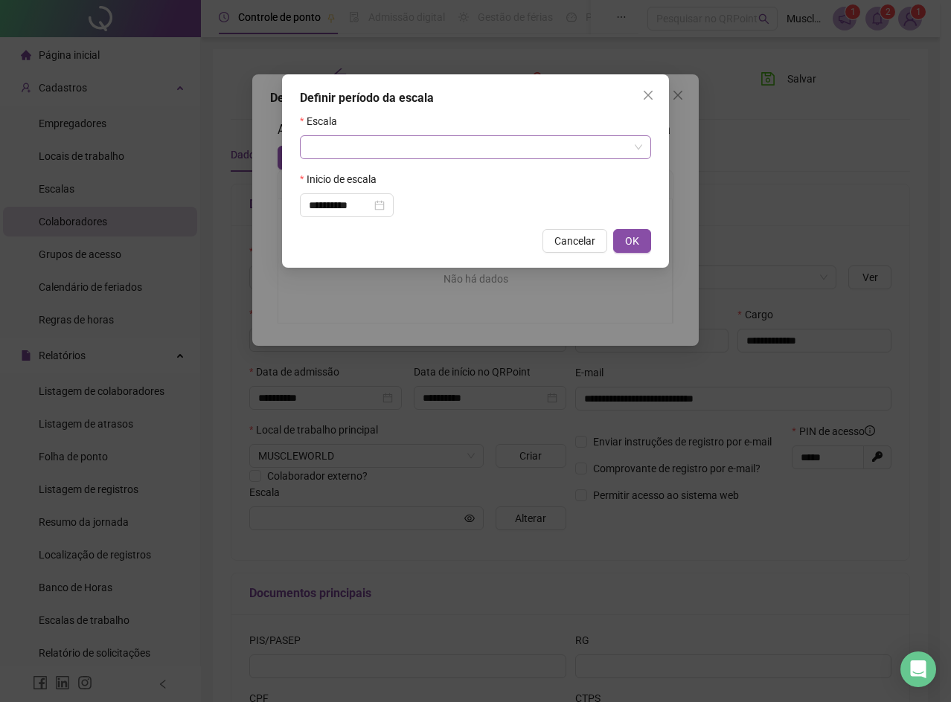
click at [359, 152] on input "search" at bounding box center [469, 147] width 320 height 22
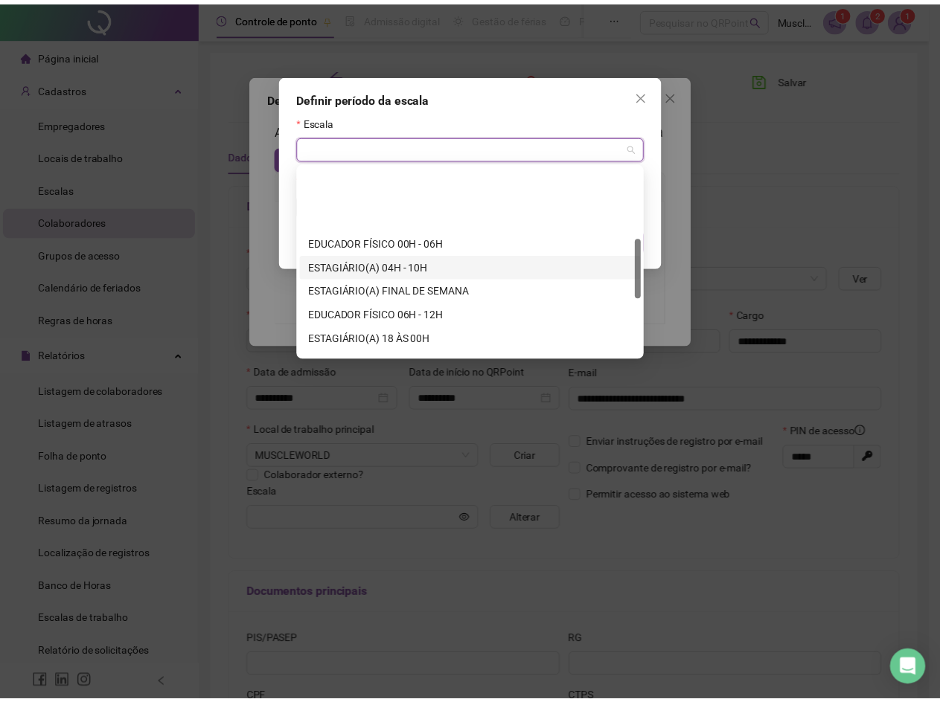
scroll to position [223, 0]
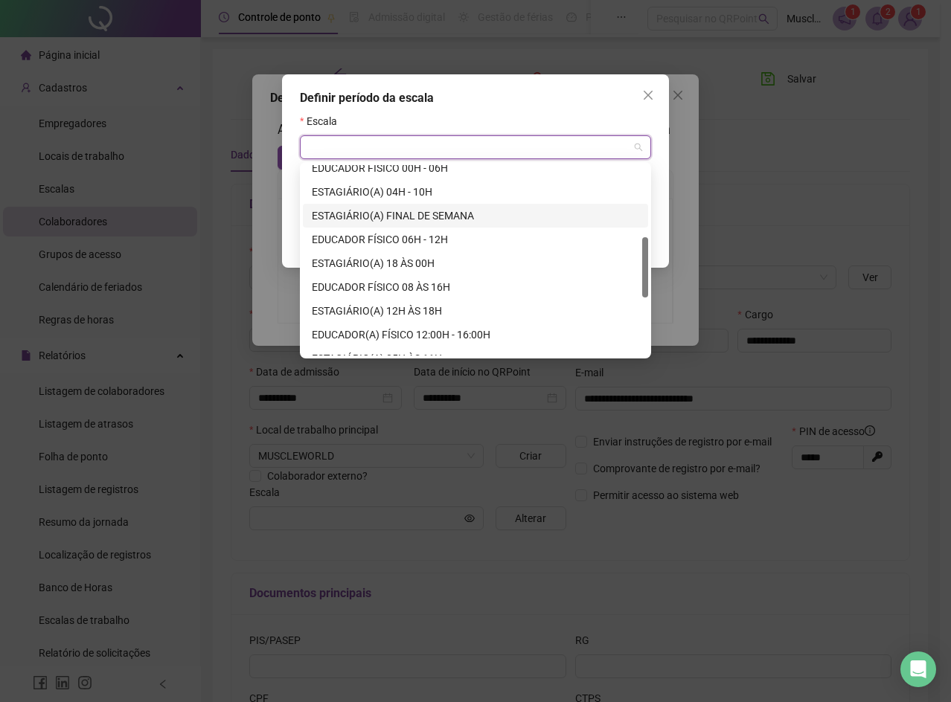
click at [429, 216] on div "ESTAGIÁRIO(A) FINAL DE SEMANA" at bounding box center [475, 216] width 327 height 16
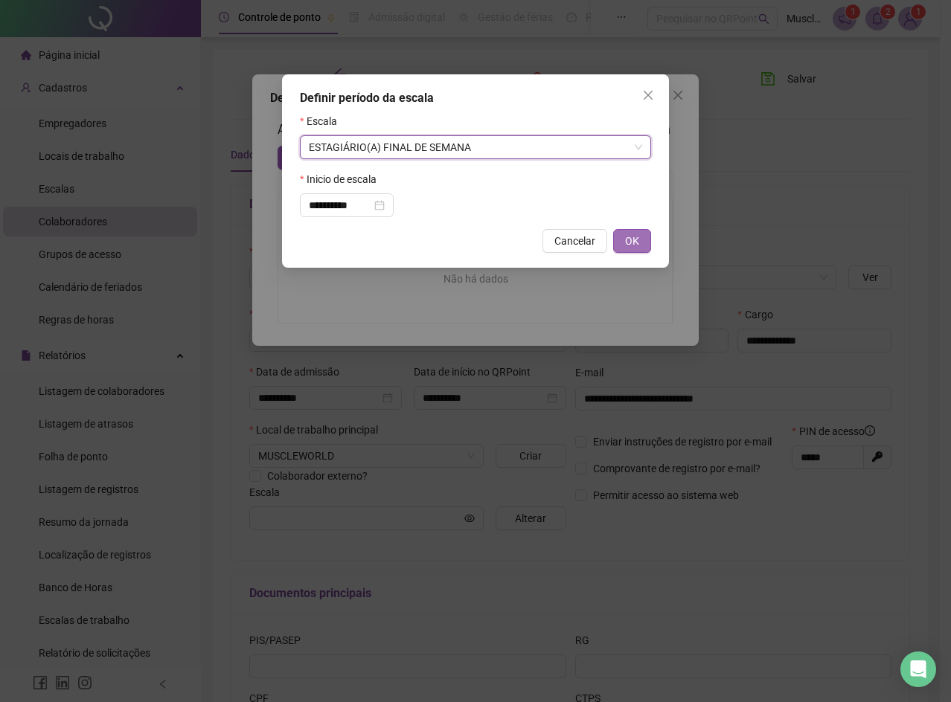
click at [628, 240] on span "OK" at bounding box center [632, 241] width 14 height 16
type input "**********"
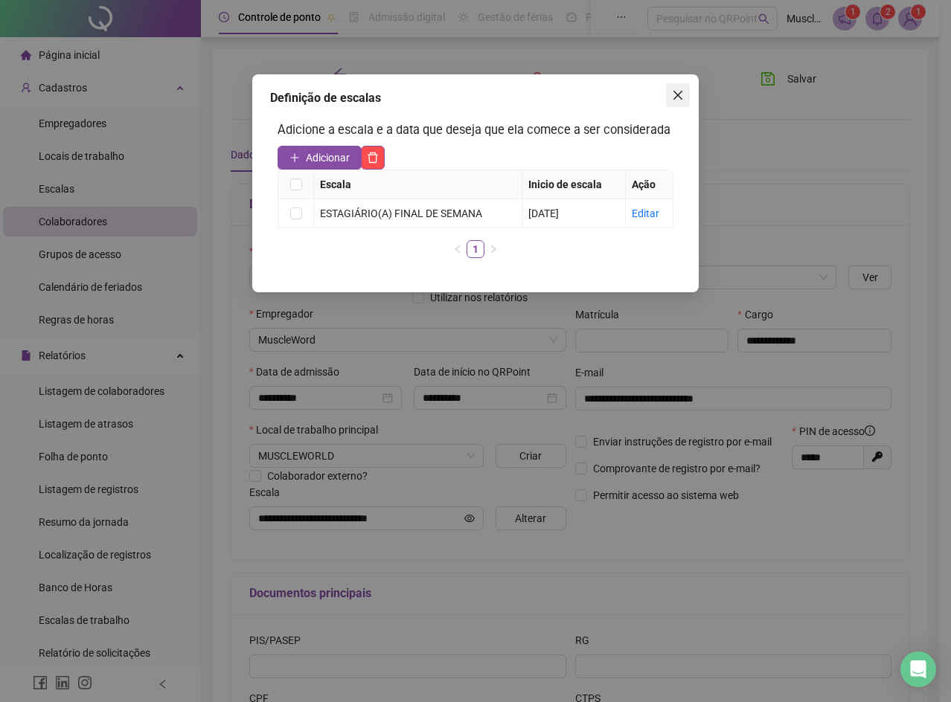
click at [676, 93] on icon "close" at bounding box center [677, 95] width 9 height 9
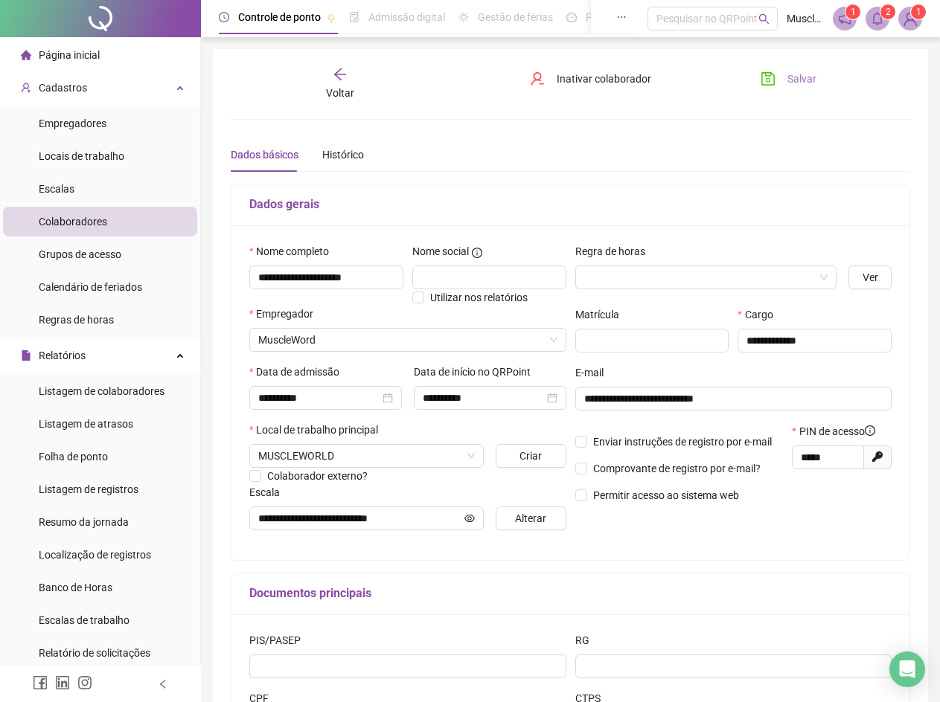
click at [803, 76] on span "Salvar" at bounding box center [801, 79] width 29 height 16
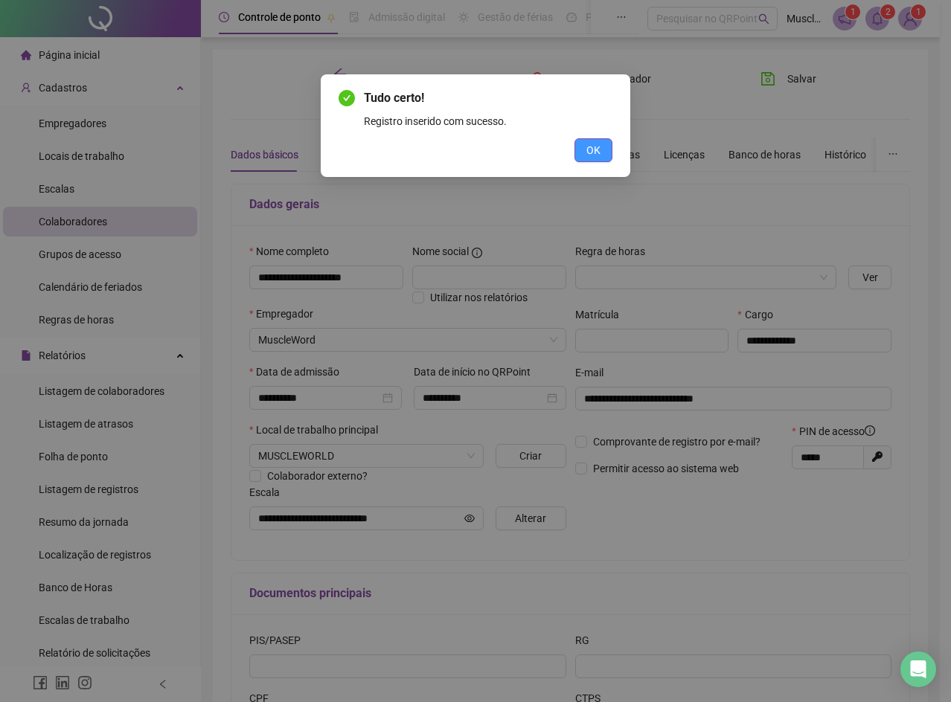
click at [588, 153] on span "OK" at bounding box center [593, 150] width 14 height 16
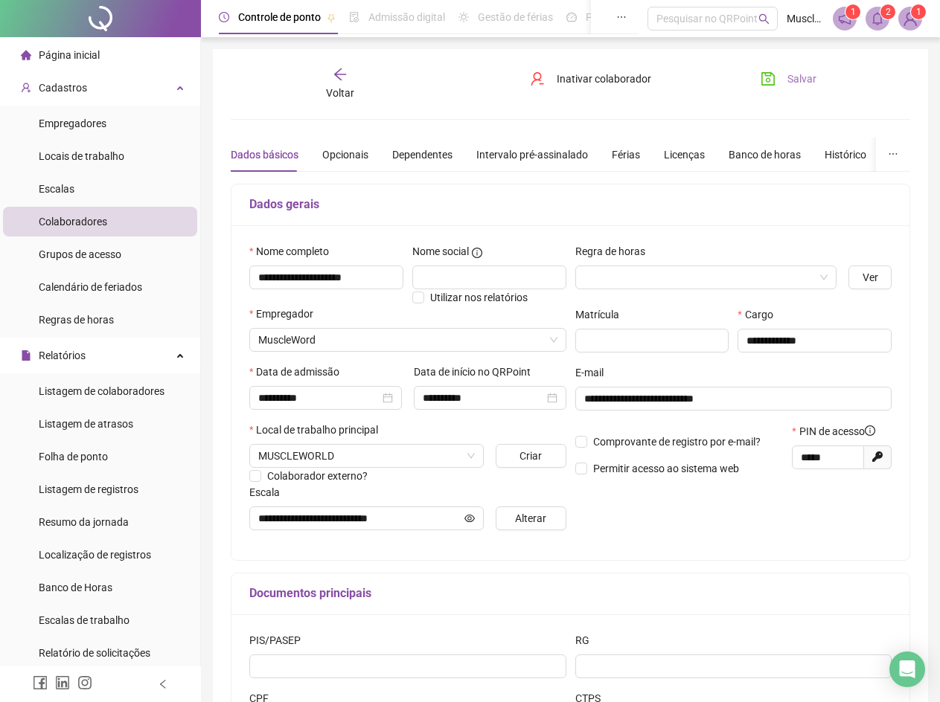
click at [793, 75] on span "Salvar" at bounding box center [801, 79] width 29 height 16
click at [351, 75] on div "Voltar" at bounding box center [339, 84] width 103 height 34
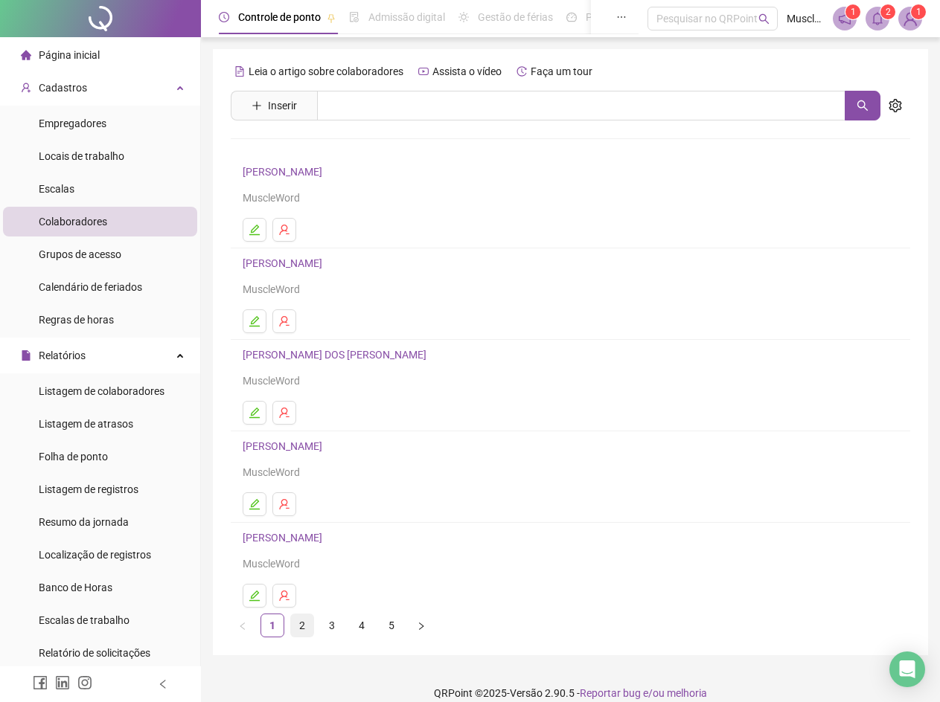
click at [300, 627] on link "2" at bounding box center [302, 626] width 22 height 22
click at [330, 620] on link "3" at bounding box center [332, 626] width 22 height 22
